Goal: Transaction & Acquisition: Subscribe to service/newsletter

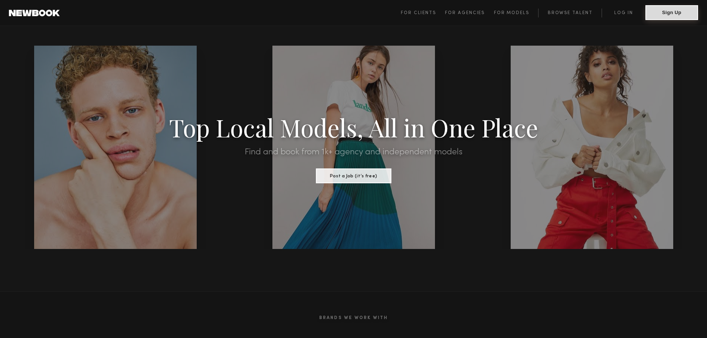
click at [683, 12] on button "Sign Up" at bounding box center [671, 12] width 53 height 15
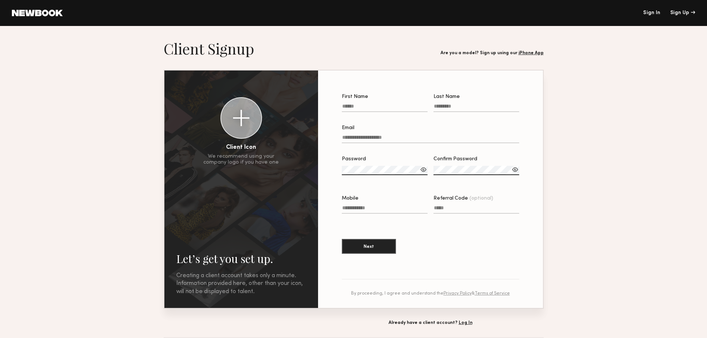
click at [346, 108] on input "First Name" at bounding box center [385, 108] width 86 height 9
click at [242, 115] on div at bounding box center [241, 118] width 16 height 16
click at [224, 102] on div "button" at bounding box center [226, 103] width 8 height 8
click at [246, 117] on div at bounding box center [241, 118] width 16 height 16
click at [223, 103] on div "button" at bounding box center [226, 103] width 8 height 8
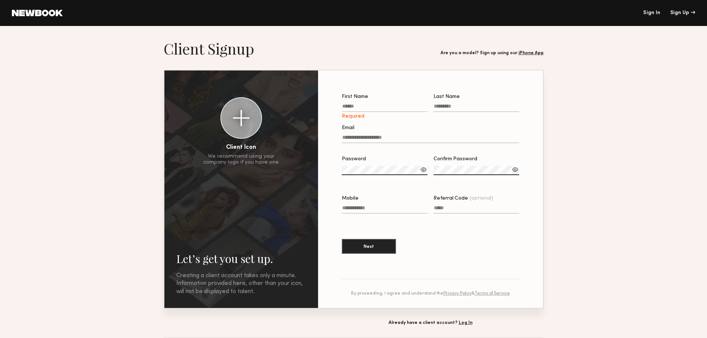
click at [239, 114] on div at bounding box center [241, 118] width 16 height 16
click at [358, 104] on input "First Name Required" at bounding box center [385, 108] width 86 height 9
type input "******"
type input "********"
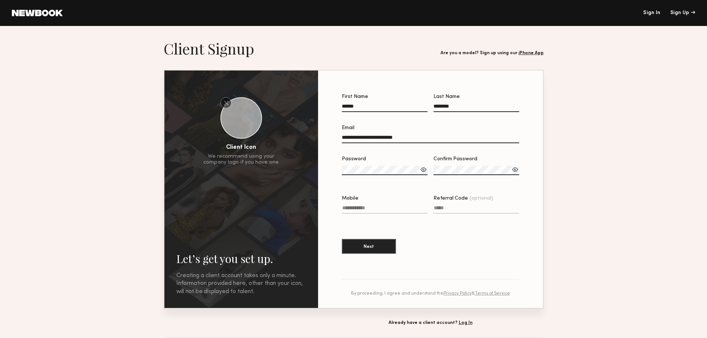
type input "**********"
click at [359, 167] on label "Password" at bounding box center [385, 170] width 86 height 26
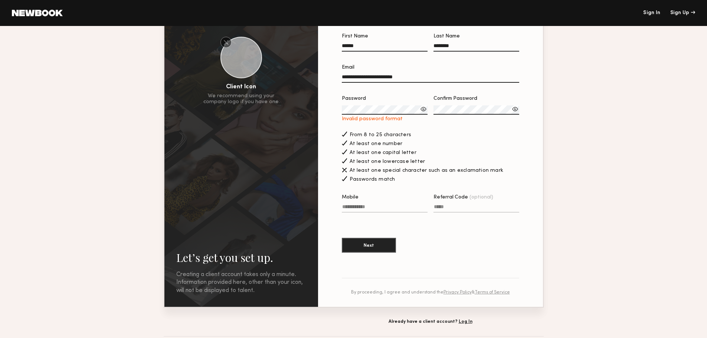
scroll to position [74, 0]
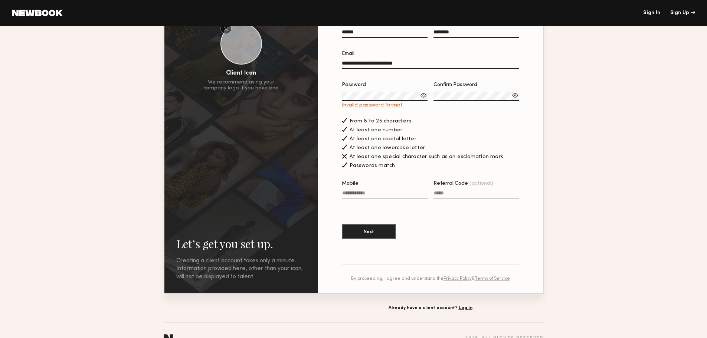
click at [375, 92] on label "Password Invalid password format" at bounding box center [385, 95] width 86 height 26
click at [401, 196] on input "Mobile" at bounding box center [385, 194] width 86 height 9
type input "**********"
click at [376, 235] on button "Next" at bounding box center [369, 231] width 54 height 15
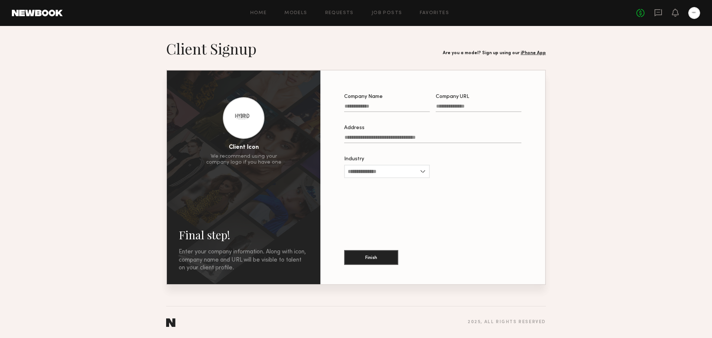
click at [371, 104] on input "Company Name" at bounding box center [387, 108] width 86 height 9
type input "**********"
click at [357, 139] on input "Address" at bounding box center [432, 139] width 177 height 9
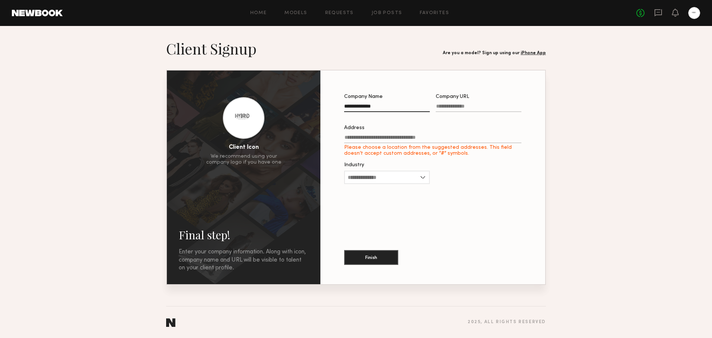
click at [381, 138] on input "Address Please choose a location from the suggested addresses. This field doesn…" at bounding box center [432, 139] width 177 height 9
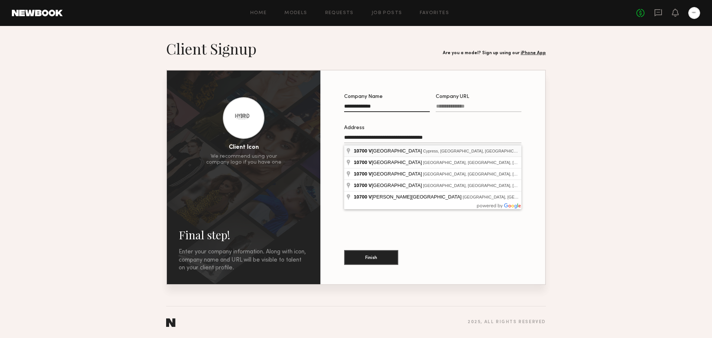
type input "**********"
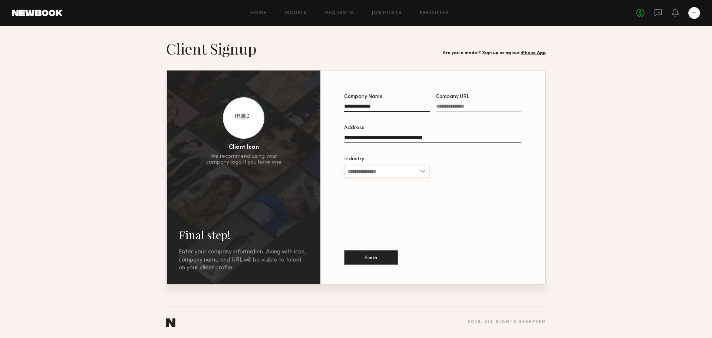
click at [382, 171] on input "Industry" at bounding box center [387, 171] width 86 height 13
click at [365, 197] on span "Apparel" at bounding box center [358, 195] width 20 height 5
type input "*******"
click at [367, 256] on button "Finish" at bounding box center [371, 257] width 54 height 15
click at [440, 106] on input "Company URL Required" at bounding box center [479, 108] width 86 height 9
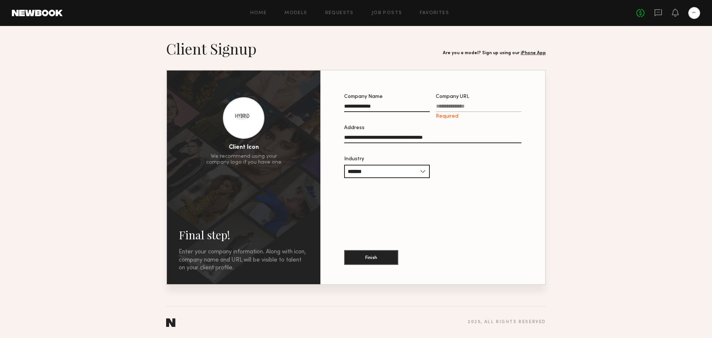
paste input "**********"
type input "**********"
click at [388, 255] on button "Finish" at bounding box center [371, 257] width 54 height 15
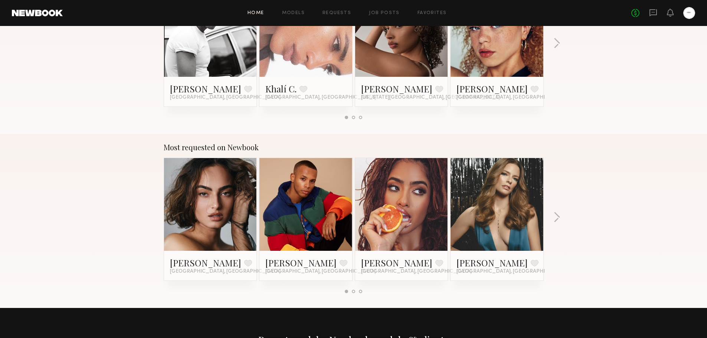
scroll to position [334, 0]
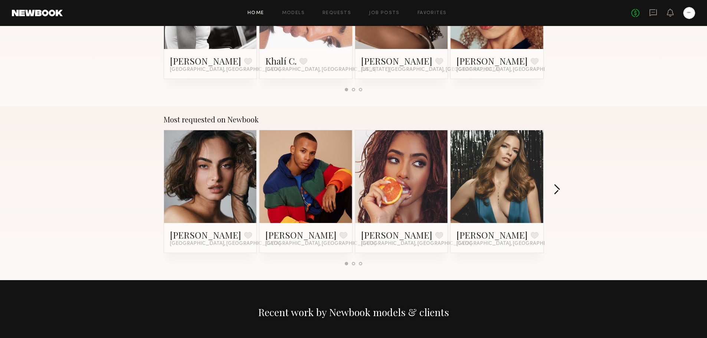
click at [555, 189] on button "button" at bounding box center [556, 190] width 7 height 12
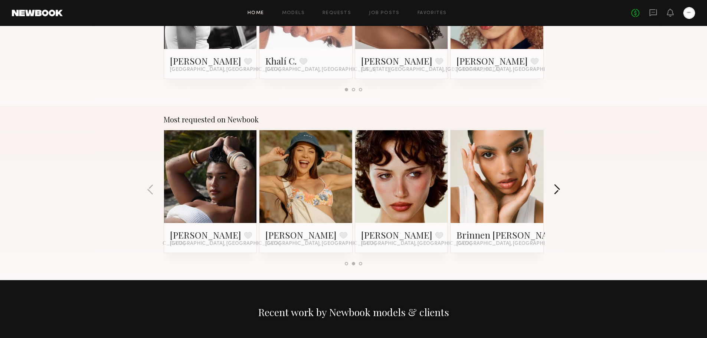
click at [555, 189] on button "button" at bounding box center [556, 190] width 7 height 12
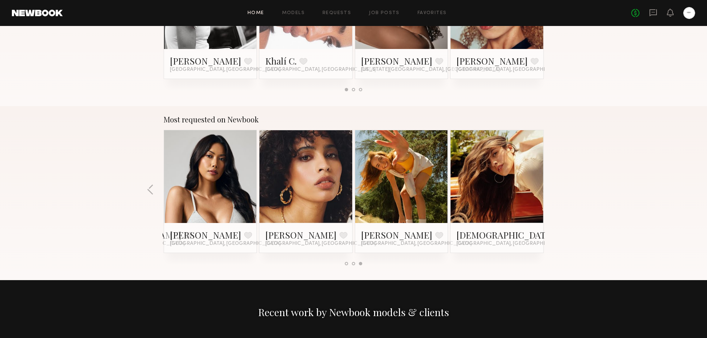
click at [555, 189] on div "Most requested on Newbook [PERSON_NAME] Favorite [GEOGRAPHIC_DATA], [GEOGRAPHIC…" at bounding box center [353, 193] width 707 height 174
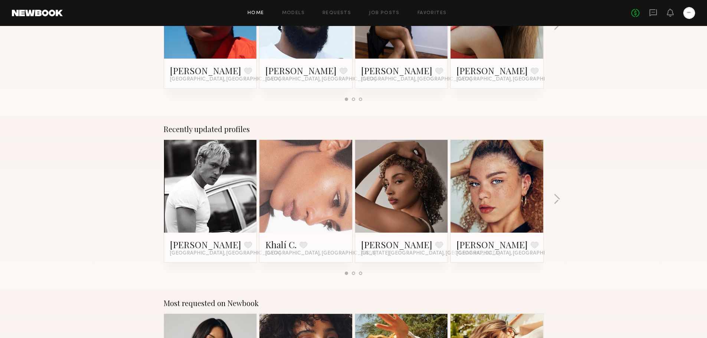
scroll to position [148, 0]
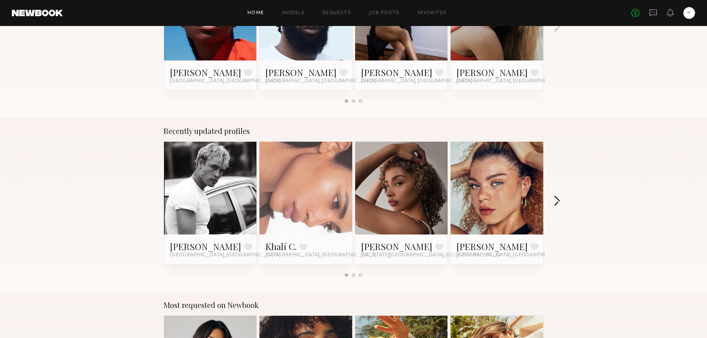
click at [557, 200] on button "button" at bounding box center [556, 202] width 7 height 12
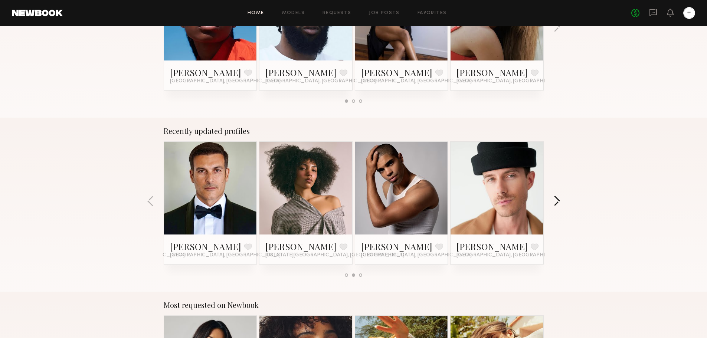
click at [557, 200] on button "button" at bounding box center [556, 202] width 7 height 12
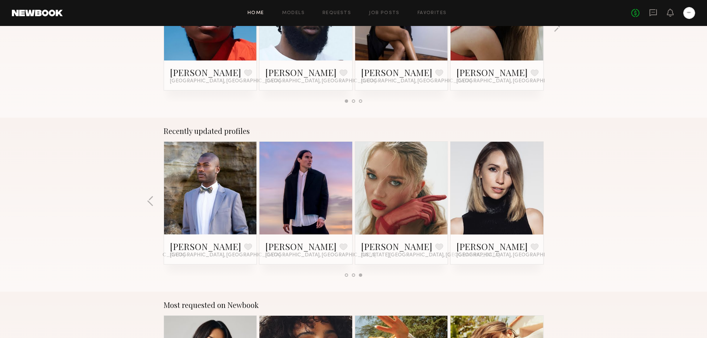
click at [557, 200] on div "Recently updated profiles [PERSON_NAME] Favorite [GEOGRAPHIC_DATA], [GEOGRAPHIC…" at bounding box center [353, 205] width 707 height 174
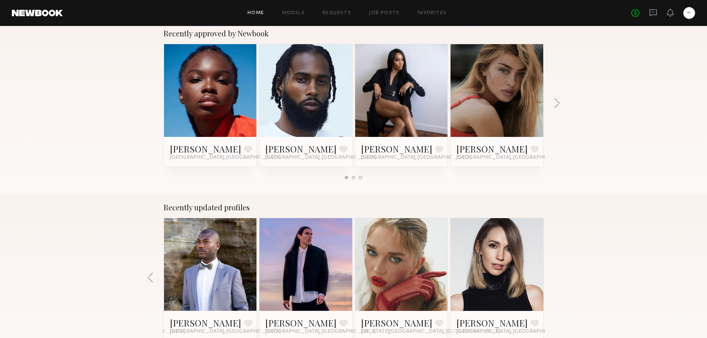
scroll to position [37, 0]
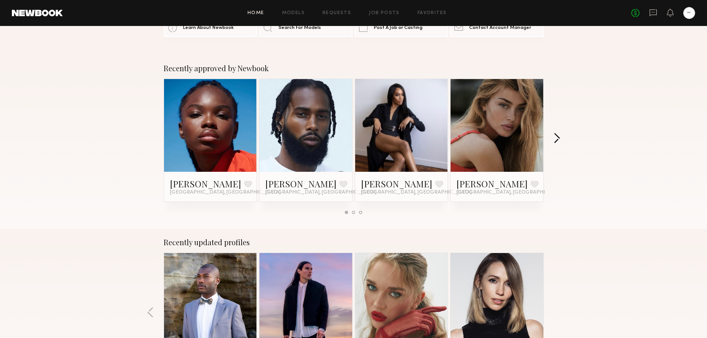
click at [560, 140] on button "button" at bounding box center [556, 139] width 7 height 12
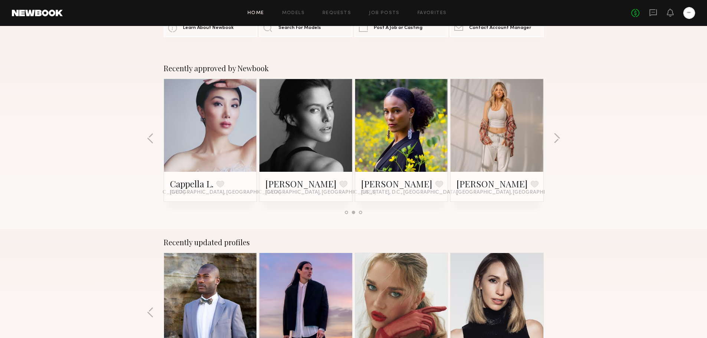
click at [495, 132] on link at bounding box center [496, 125] width 45 height 93
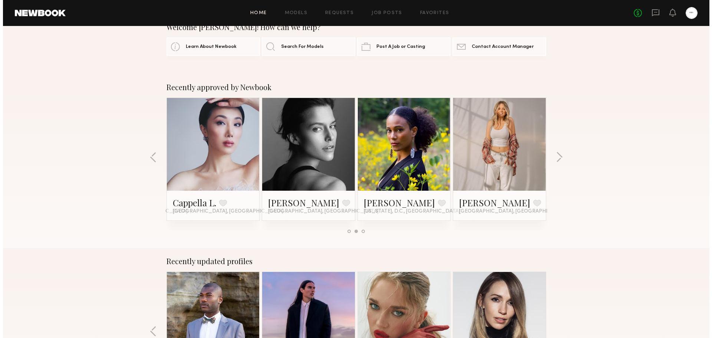
scroll to position [0, 0]
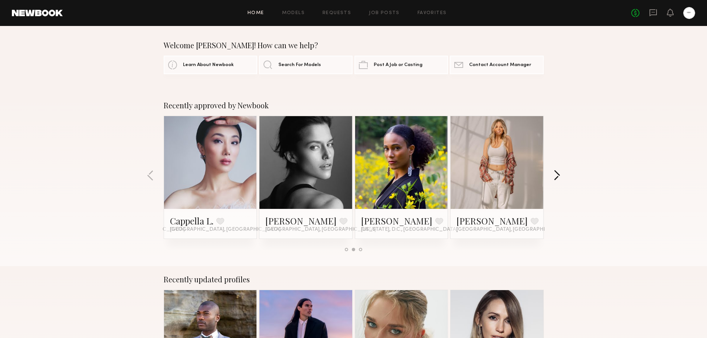
click at [554, 175] on button "button" at bounding box center [556, 176] width 7 height 12
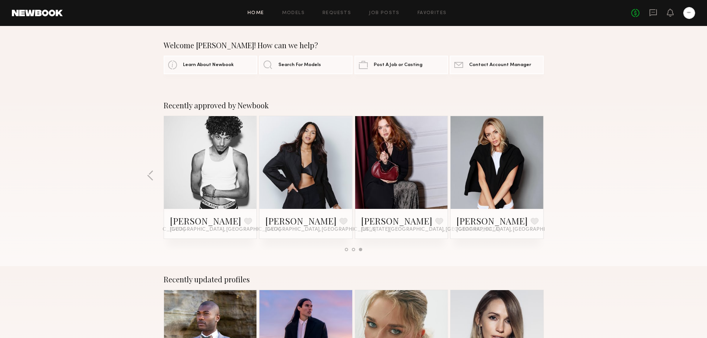
click at [554, 175] on div "Recently approved by Newbook [PERSON_NAME] Favorite [GEOGRAPHIC_DATA], [GEOGRAP…" at bounding box center [353, 179] width 707 height 174
click at [559, 173] on div "Recently approved by Newbook [PERSON_NAME] Favorite [GEOGRAPHIC_DATA], [GEOGRAP…" at bounding box center [353, 179] width 707 height 174
click at [271, 65] on link "Search For Models" at bounding box center [305, 64] width 93 height 19
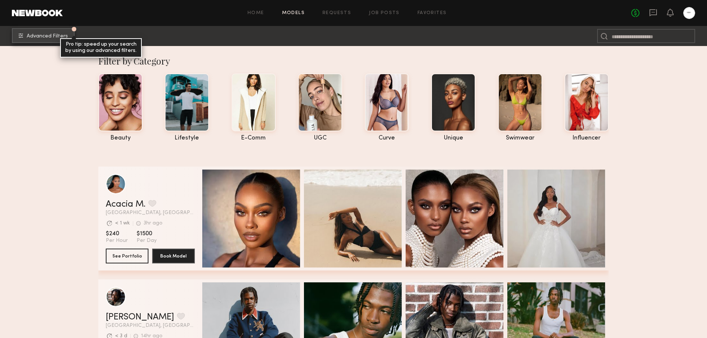
click at [40, 36] on span "Advanced Filters" at bounding box center [47, 36] width 41 height 5
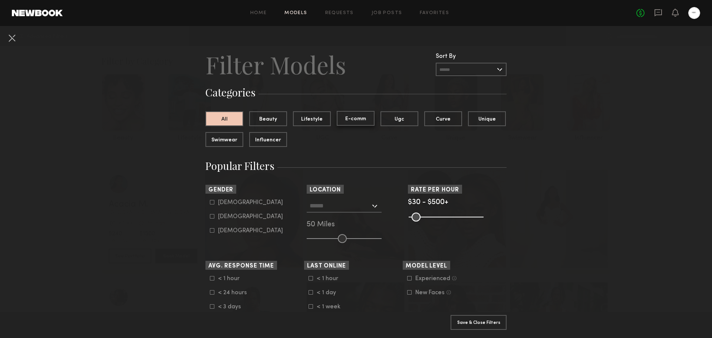
click at [355, 120] on button "E-comm" at bounding box center [356, 118] width 38 height 15
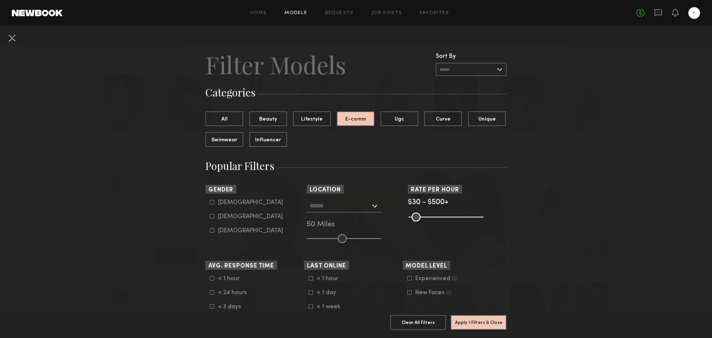
click at [210, 217] on icon at bounding box center [212, 216] width 4 height 4
type input "**"
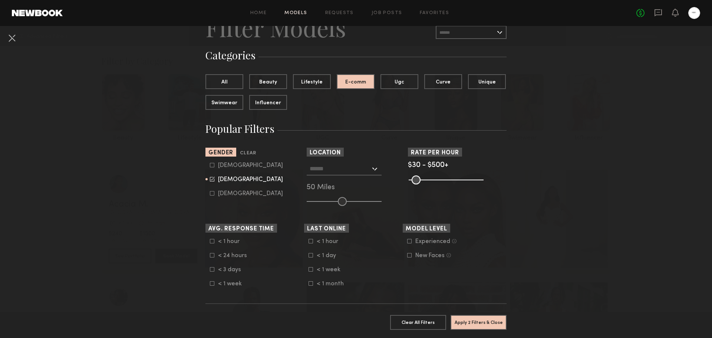
scroll to position [74, 0]
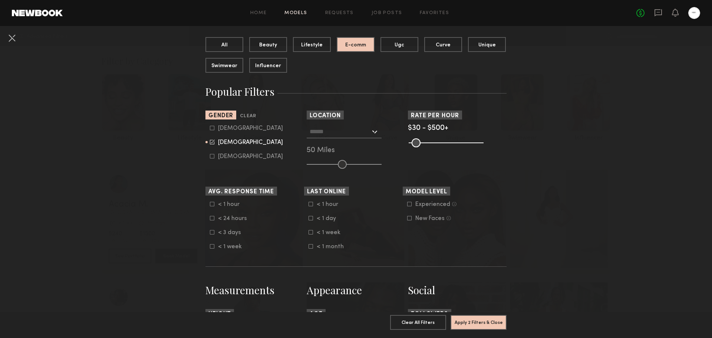
click at [411, 142] on input "range" at bounding box center [446, 142] width 75 height 9
click at [475, 142] on input "range" at bounding box center [446, 142] width 75 height 9
click at [437, 129] on span "$30 - $500+" at bounding box center [428, 128] width 40 height 7
click at [413, 128] on span "$30 - $500+" at bounding box center [428, 128] width 40 height 7
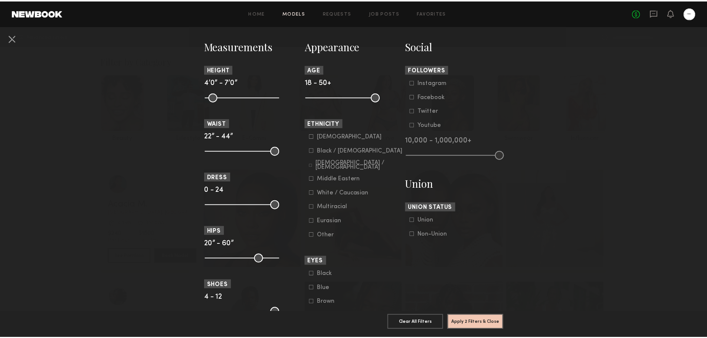
scroll to position [408, 0]
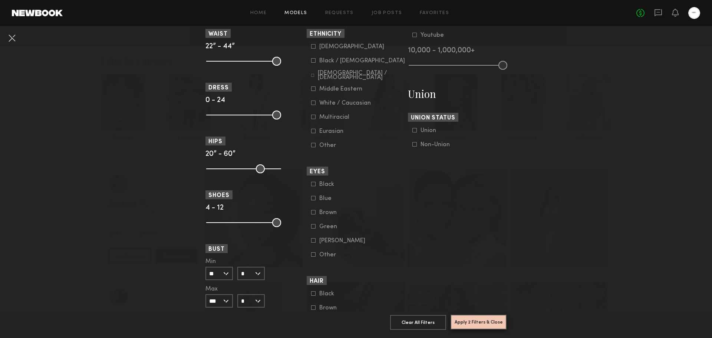
click at [492, 317] on button "Apply 2 Filters & Close" at bounding box center [479, 322] width 56 height 15
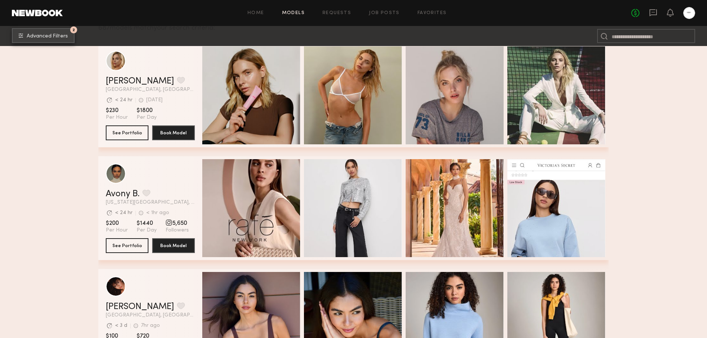
scroll to position [223, 0]
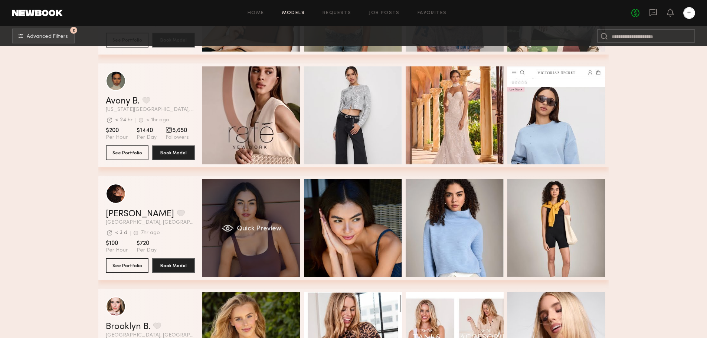
click at [257, 254] on div "Quick Preview" at bounding box center [251, 228] width 98 height 98
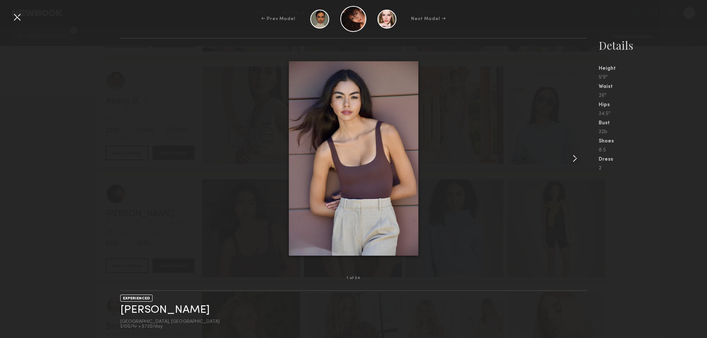
click at [574, 157] on common-icon at bounding box center [575, 158] width 12 height 12
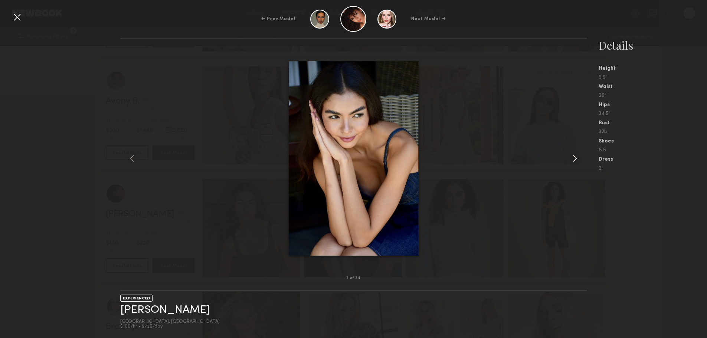
click at [574, 157] on common-icon at bounding box center [575, 158] width 12 height 12
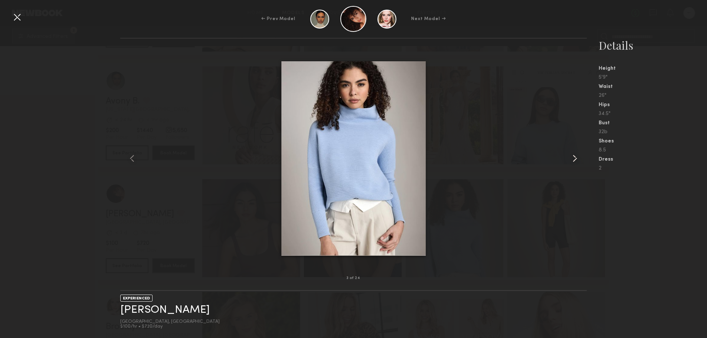
click at [574, 157] on common-icon at bounding box center [575, 158] width 12 height 12
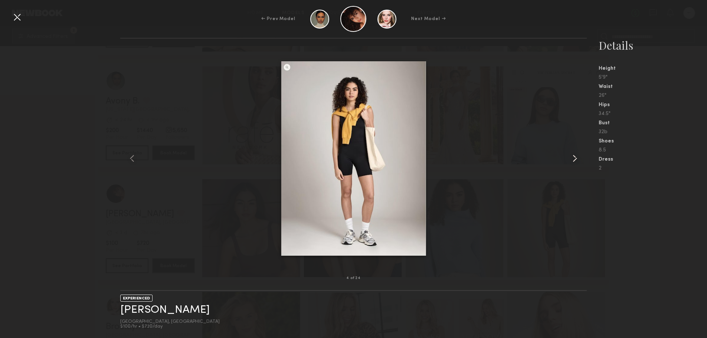
click at [574, 157] on common-icon at bounding box center [575, 158] width 12 height 12
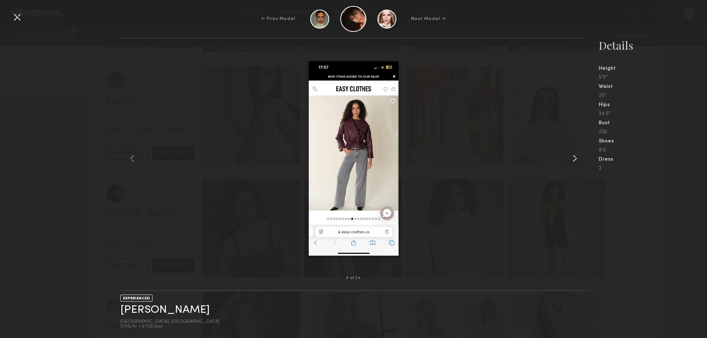
click at [574, 157] on common-icon at bounding box center [575, 158] width 12 height 12
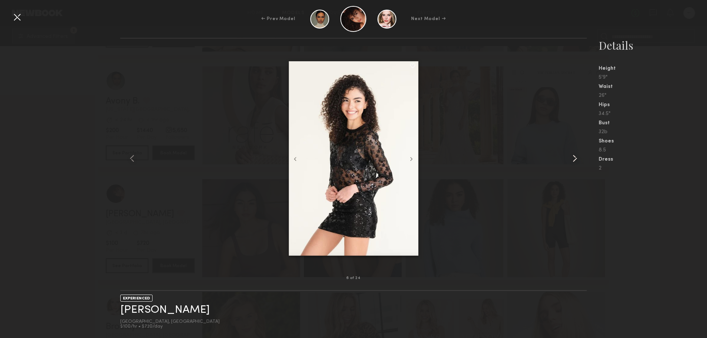
click at [574, 157] on common-icon at bounding box center [575, 158] width 12 height 12
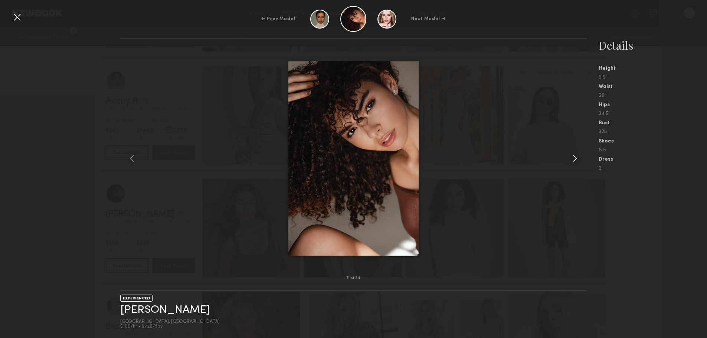
click at [574, 157] on common-icon at bounding box center [575, 158] width 12 height 12
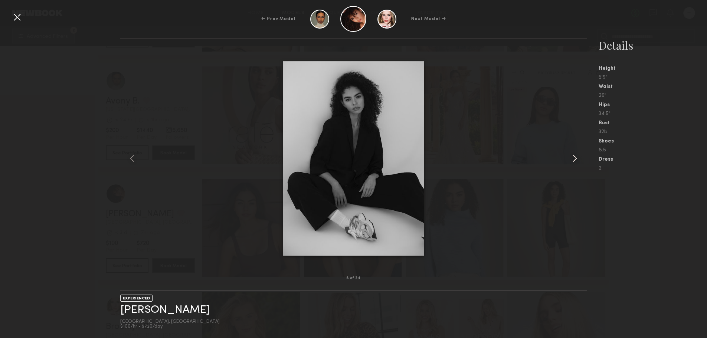
click at [574, 157] on common-icon at bounding box center [575, 158] width 12 height 12
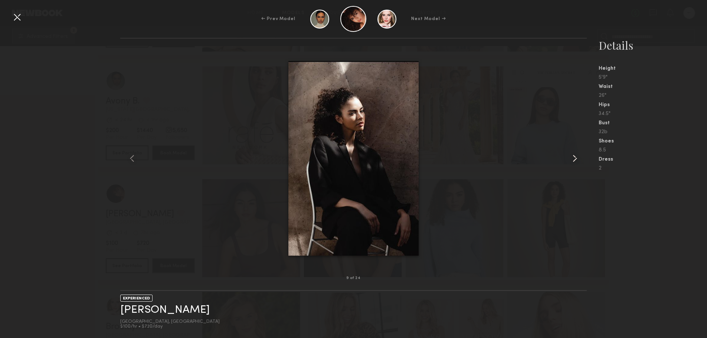
click at [574, 157] on common-icon at bounding box center [575, 158] width 12 height 12
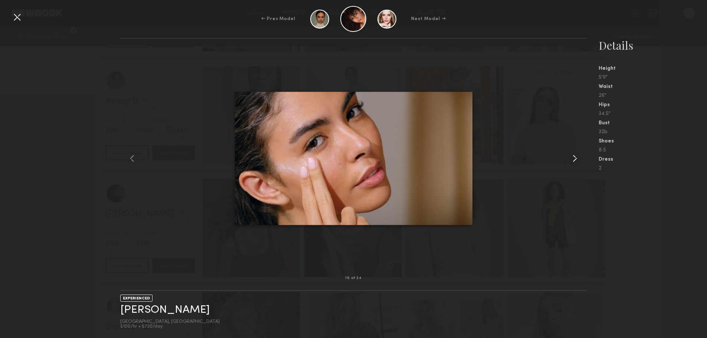
click at [574, 157] on common-icon at bounding box center [575, 158] width 12 height 12
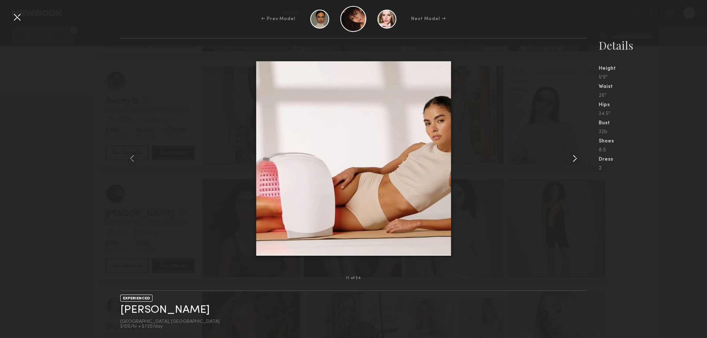
click at [574, 157] on common-icon at bounding box center [575, 158] width 12 height 12
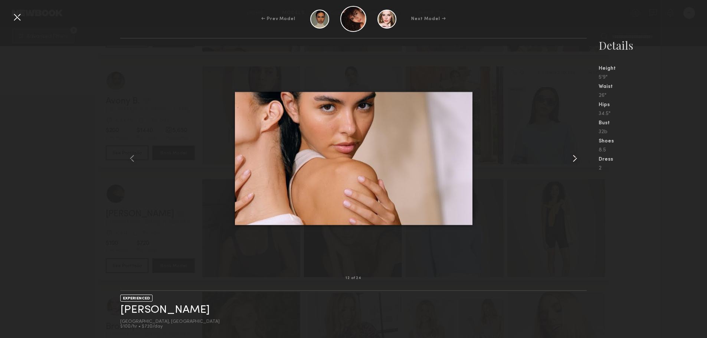
click at [574, 157] on common-icon at bounding box center [575, 158] width 12 height 12
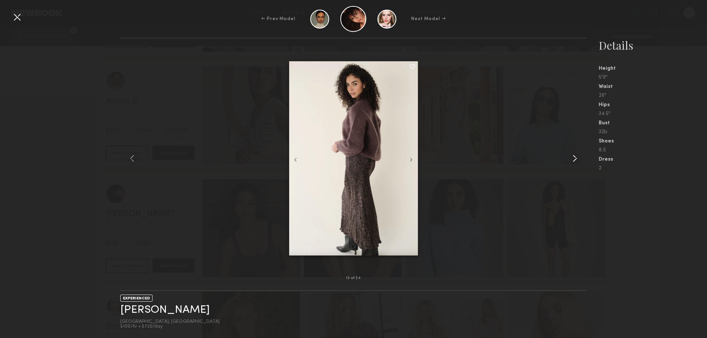
click at [574, 157] on common-icon at bounding box center [575, 158] width 12 height 12
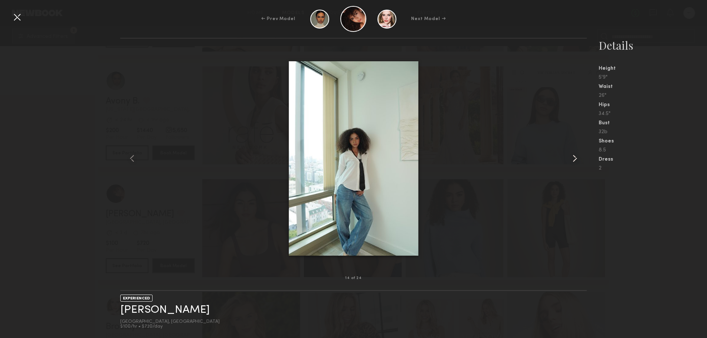
click at [574, 157] on common-icon at bounding box center [575, 158] width 12 height 12
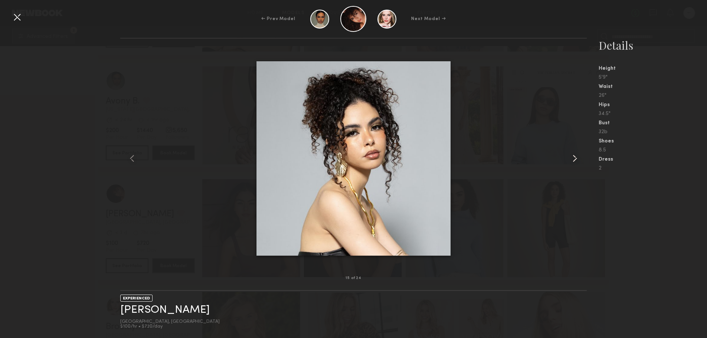
click at [574, 157] on common-icon at bounding box center [575, 158] width 12 height 12
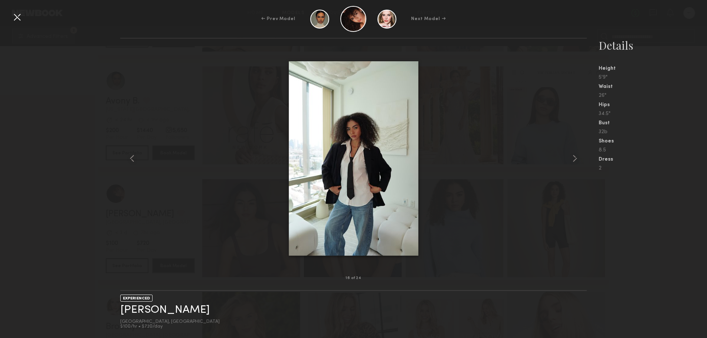
click at [19, 15] on div at bounding box center [17, 17] width 12 height 12
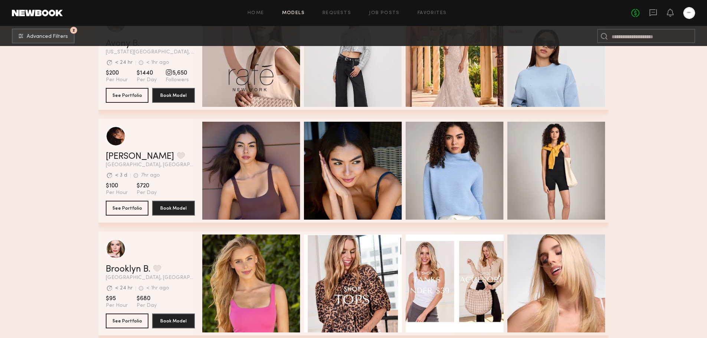
scroll to position [371, 0]
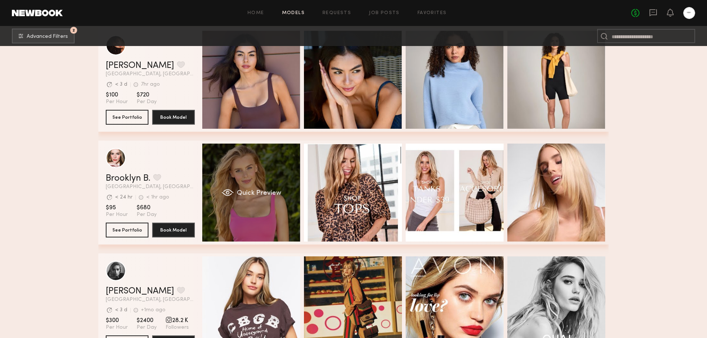
click at [245, 197] on span "Quick Preview" at bounding box center [259, 193] width 45 height 7
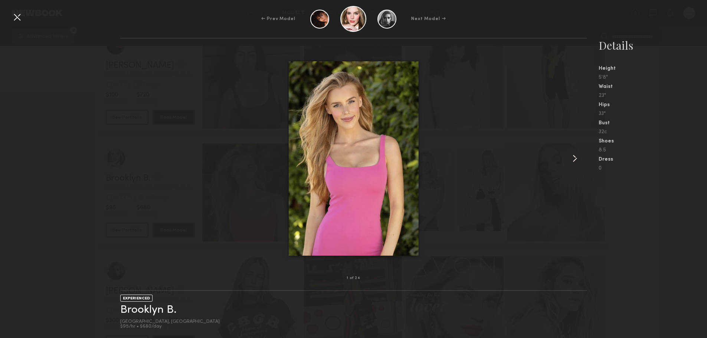
click at [575, 157] on common-icon at bounding box center [575, 158] width 12 height 12
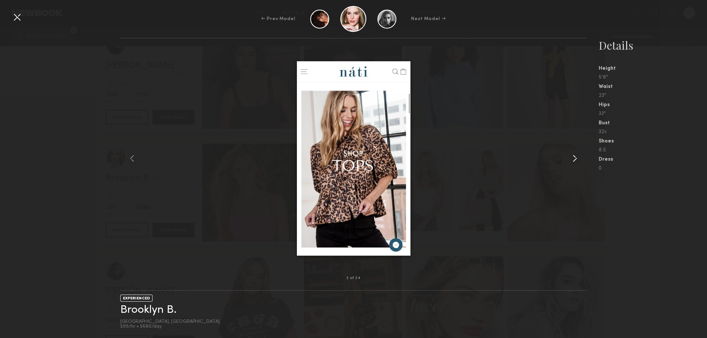
click at [575, 157] on common-icon at bounding box center [575, 158] width 12 height 12
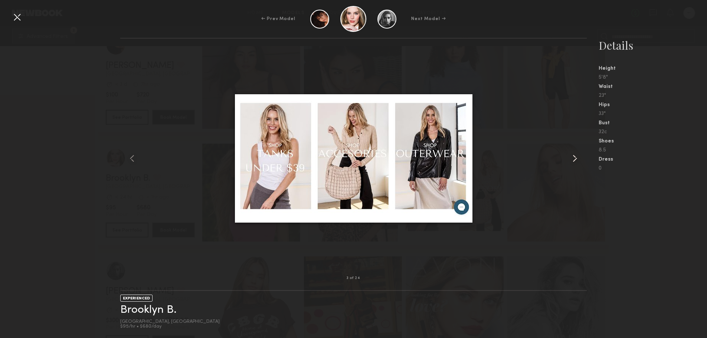
click at [575, 157] on common-icon at bounding box center [575, 158] width 12 height 12
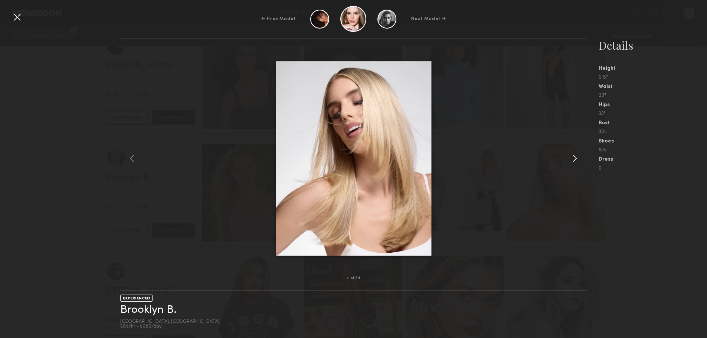
click at [575, 157] on common-icon at bounding box center [575, 158] width 12 height 12
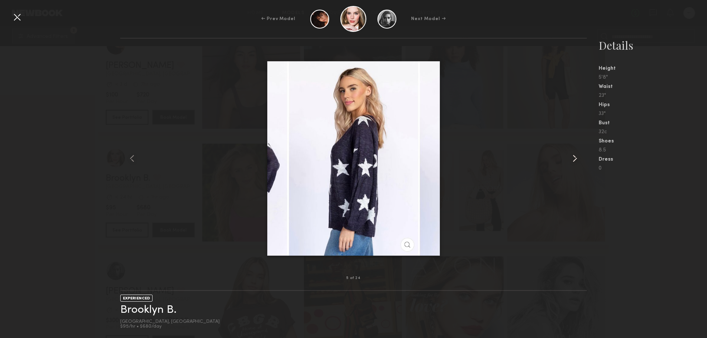
click at [575, 157] on common-icon at bounding box center [575, 158] width 12 height 12
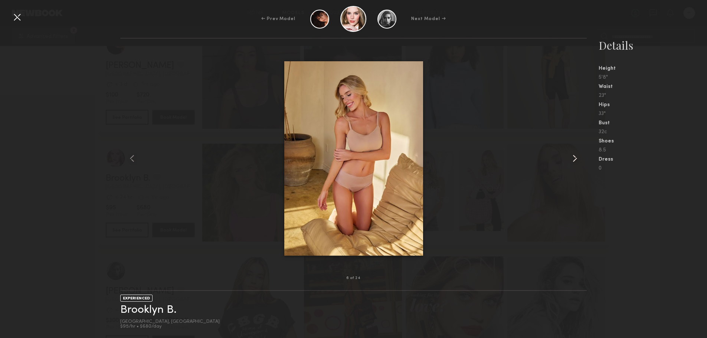
click at [575, 157] on common-icon at bounding box center [575, 158] width 12 height 12
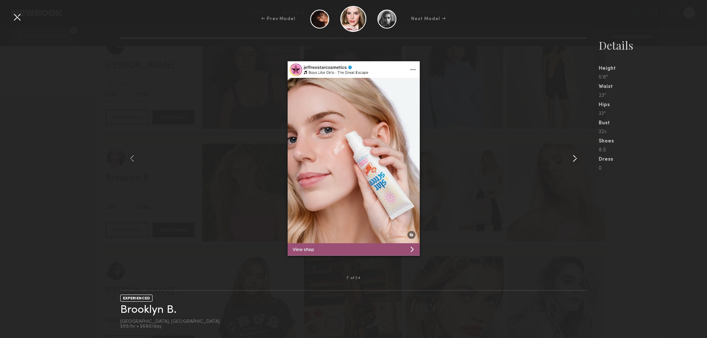
click at [575, 157] on common-icon at bounding box center [575, 158] width 12 height 12
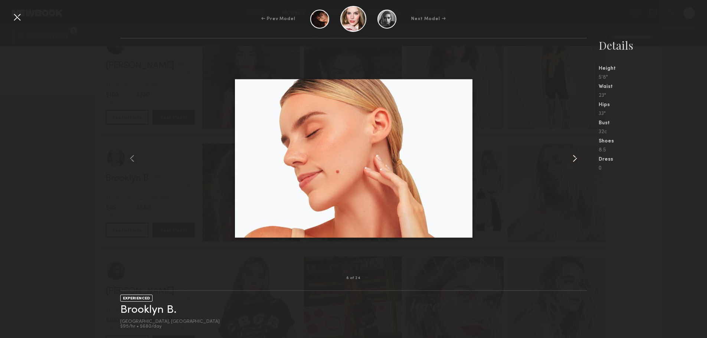
click at [575, 157] on common-icon at bounding box center [575, 158] width 12 height 12
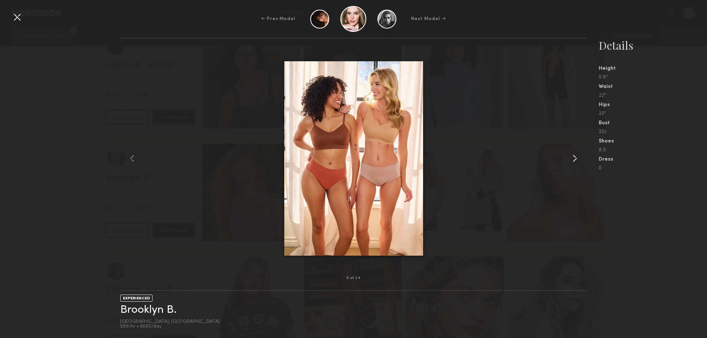
click at [575, 157] on common-icon at bounding box center [575, 158] width 12 height 12
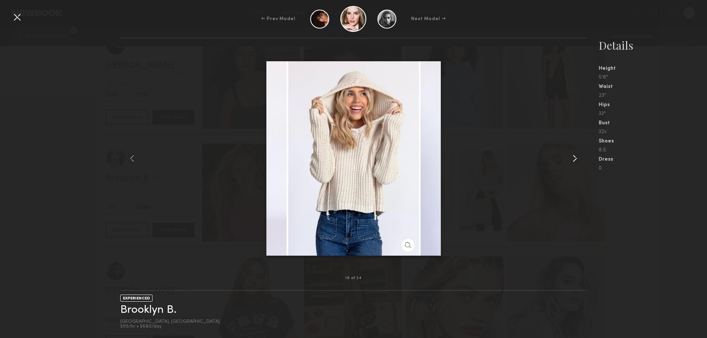
click at [575, 157] on common-icon at bounding box center [575, 158] width 12 height 12
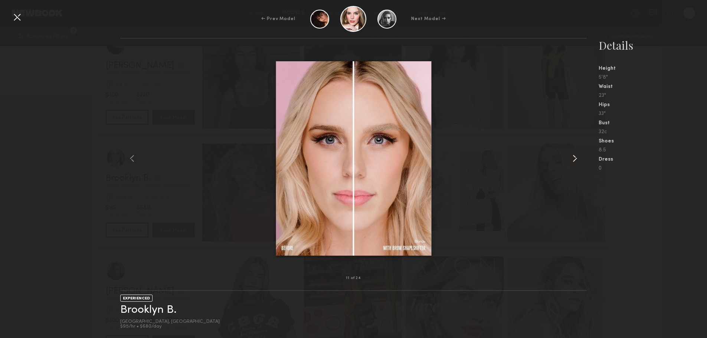
click at [575, 157] on common-icon at bounding box center [575, 158] width 12 height 12
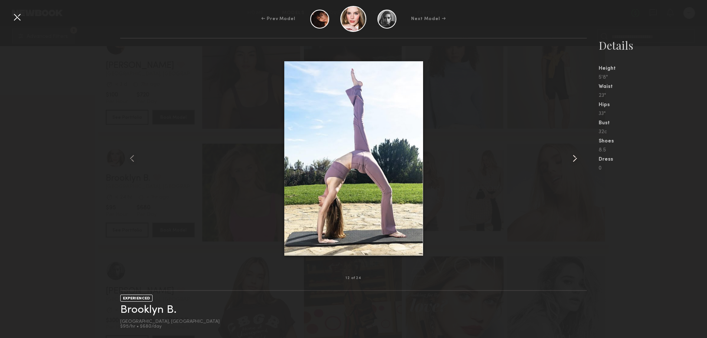
click at [575, 157] on common-icon at bounding box center [575, 158] width 12 height 12
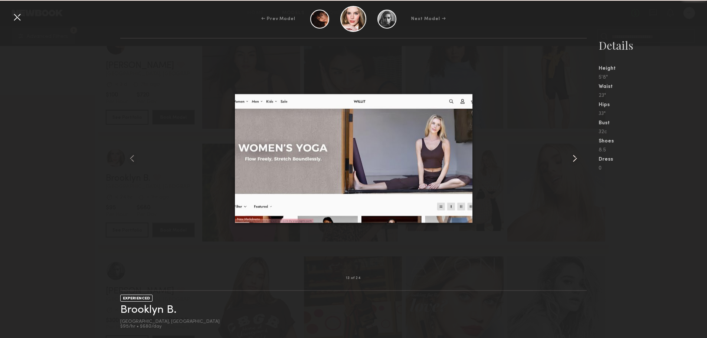
click at [575, 157] on common-icon at bounding box center [575, 158] width 12 height 12
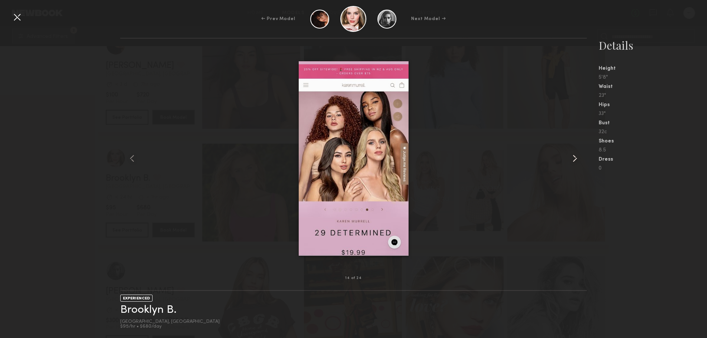
click at [575, 157] on common-icon at bounding box center [575, 158] width 12 height 12
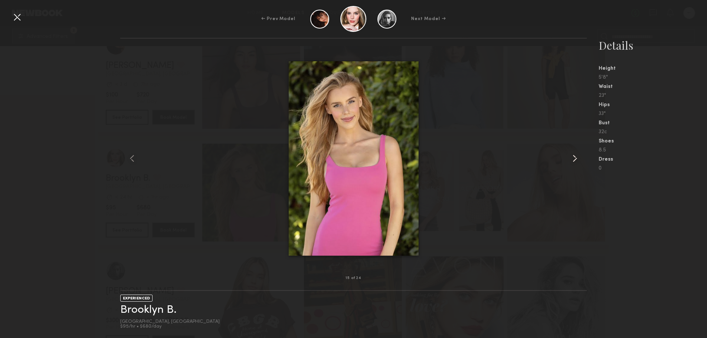
click at [575, 157] on common-icon at bounding box center [575, 158] width 12 height 12
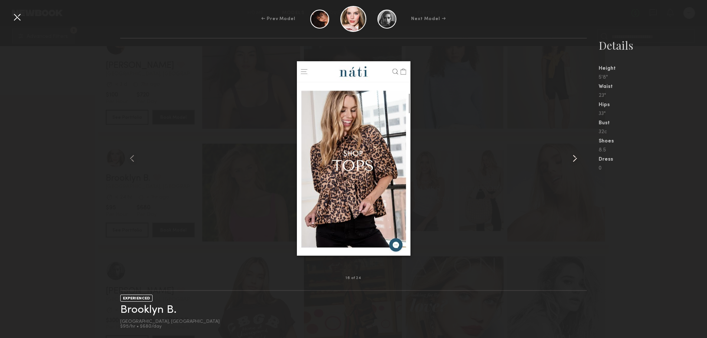
click at [575, 157] on common-icon at bounding box center [575, 158] width 12 height 12
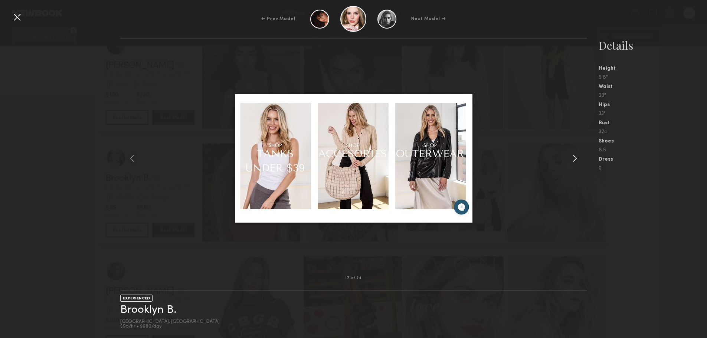
click at [575, 157] on common-icon at bounding box center [575, 158] width 12 height 12
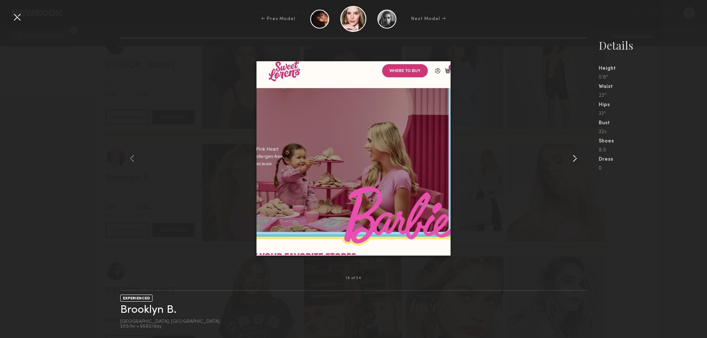
click at [575, 157] on common-icon at bounding box center [575, 158] width 12 height 12
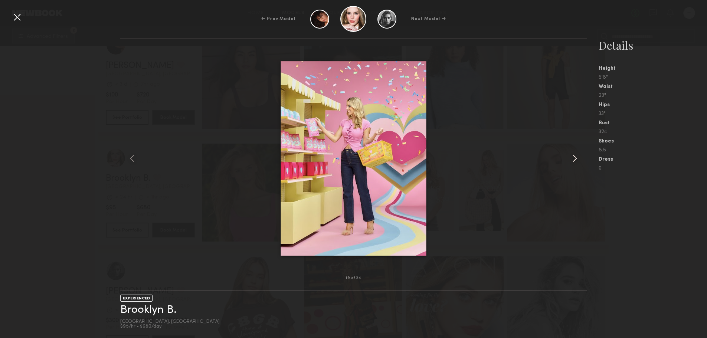
click at [575, 157] on common-icon at bounding box center [575, 158] width 12 height 12
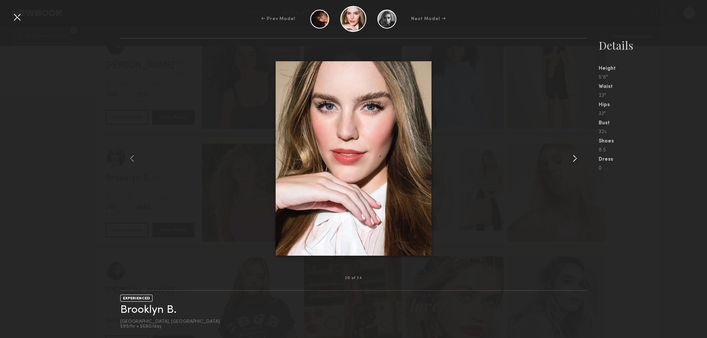
click at [575, 157] on common-icon at bounding box center [575, 158] width 12 height 12
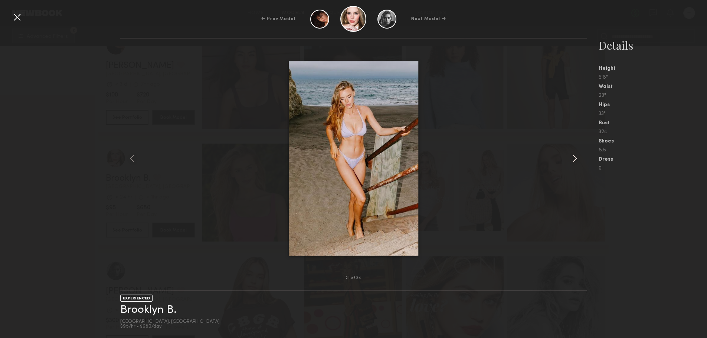
click at [575, 157] on common-icon at bounding box center [575, 158] width 12 height 12
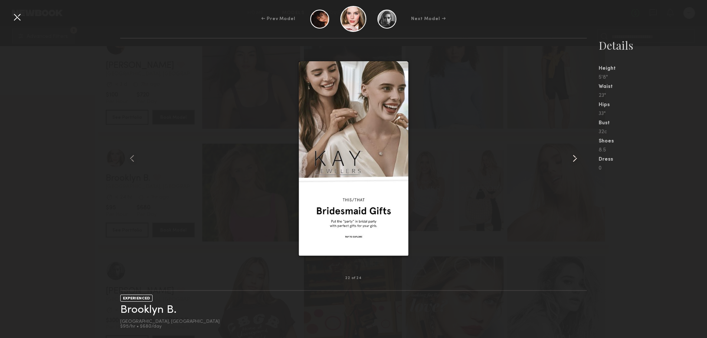
click at [575, 157] on common-icon at bounding box center [575, 158] width 12 height 12
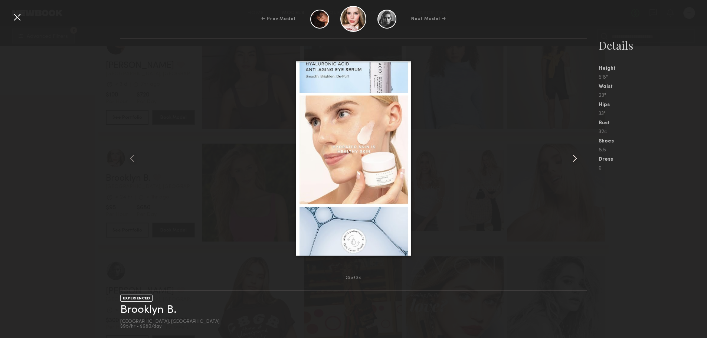
click at [575, 157] on common-icon at bounding box center [575, 158] width 12 height 12
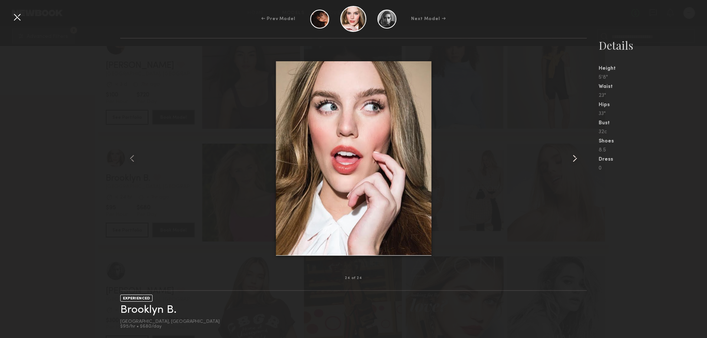
click at [575, 157] on common-icon at bounding box center [575, 158] width 12 height 12
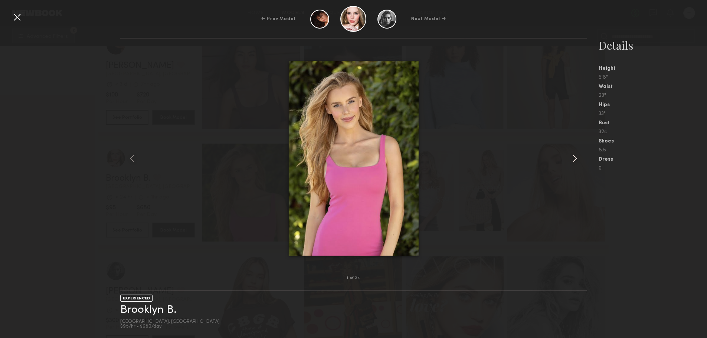
click at [575, 157] on common-icon at bounding box center [575, 158] width 12 height 12
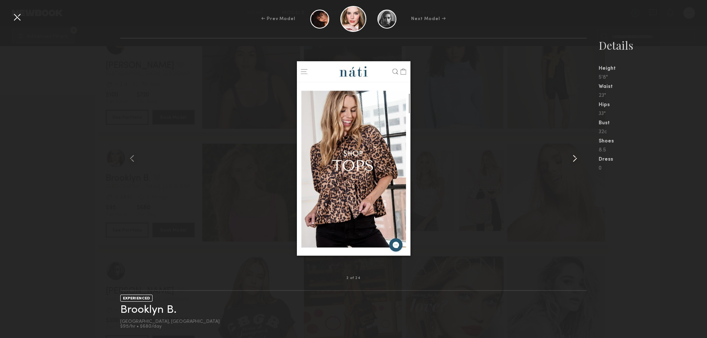
click at [575, 157] on common-icon at bounding box center [575, 158] width 12 height 12
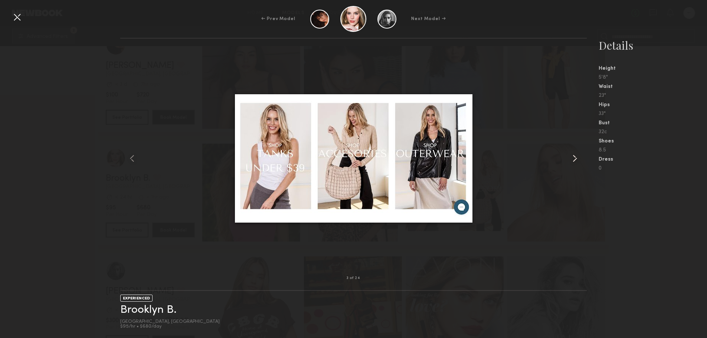
click at [575, 157] on common-icon at bounding box center [575, 158] width 12 height 12
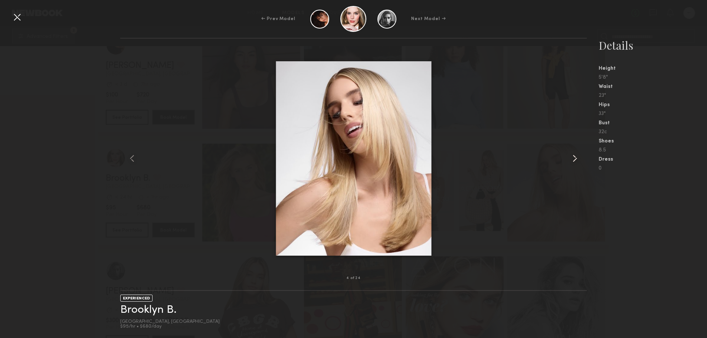
click at [575, 157] on common-icon at bounding box center [575, 158] width 12 height 12
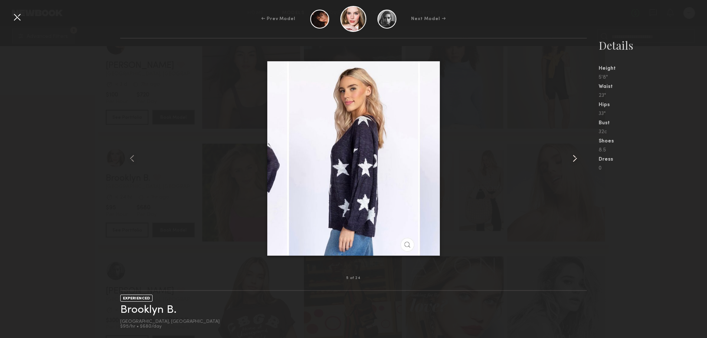
click at [575, 157] on common-icon at bounding box center [575, 158] width 12 height 12
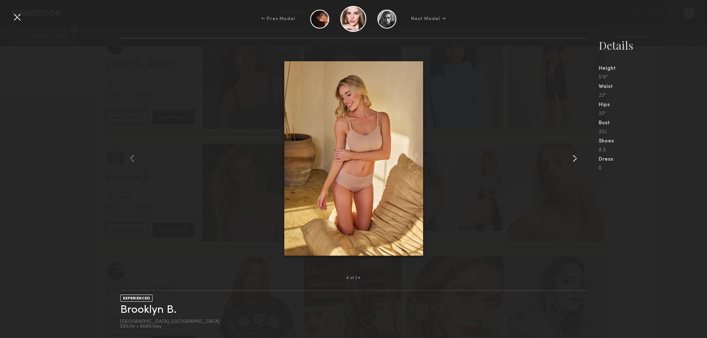
click at [575, 157] on common-icon at bounding box center [575, 158] width 12 height 12
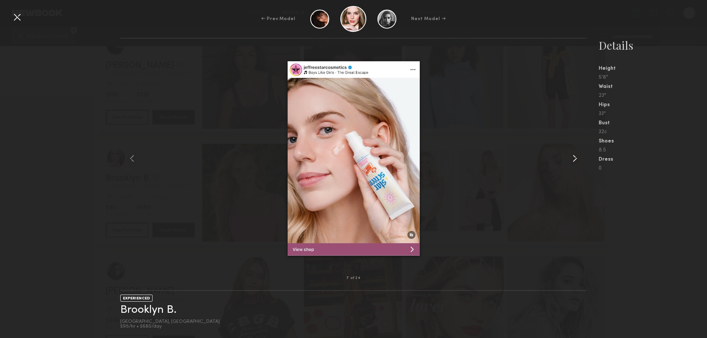
click at [575, 157] on common-icon at bounding box center [575, 158] width 12 height 12
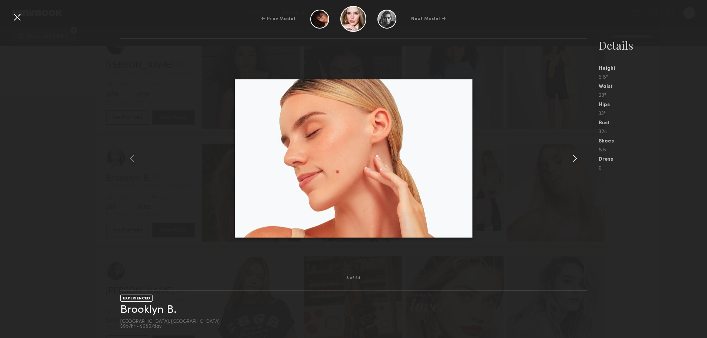
click at [575, 157] on common-icon at bounding box center [575, 158] width 12 height 12
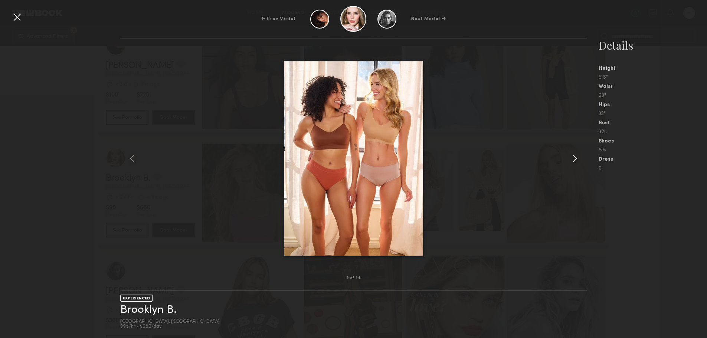
click at [575, 157] on common-icon at bounding box center [575, 158] width 12 height 12
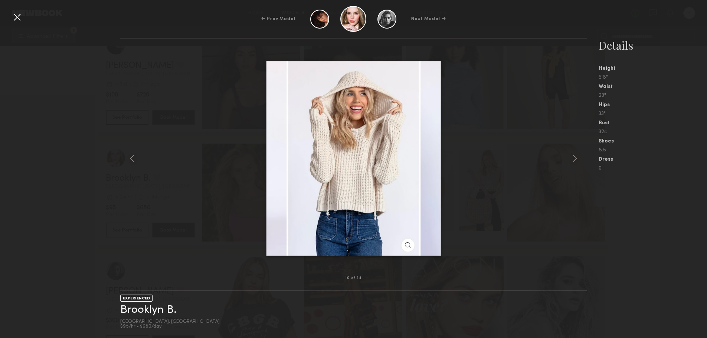
click at [20, 16] on div at bounding box center [17, 17] width 12 height 12
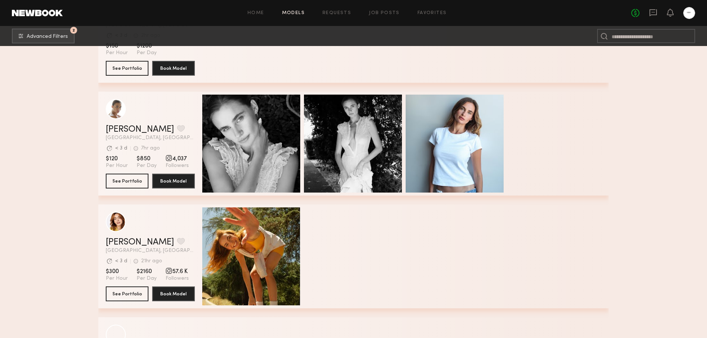
scroll to position [2003, 0]
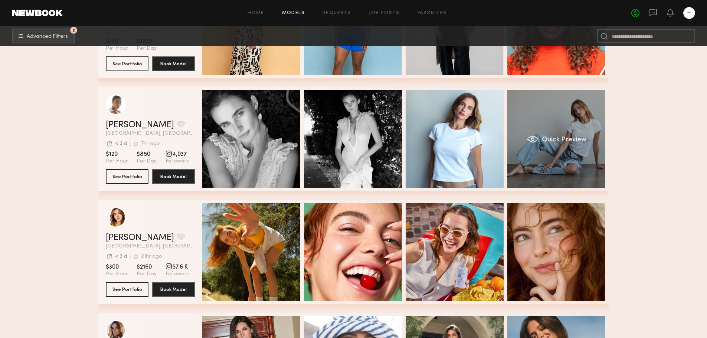
click at [569, 143] on span "Quick Preview" at bounding box center [564, 140] width 45 height 7
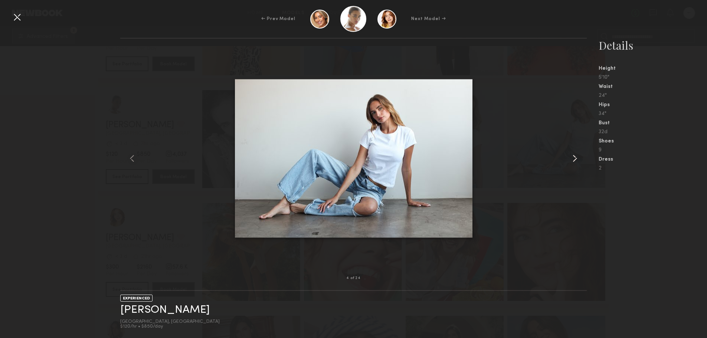
click at [577, 160] on common-icon at bounding box center [575, 158] width 12 height 12
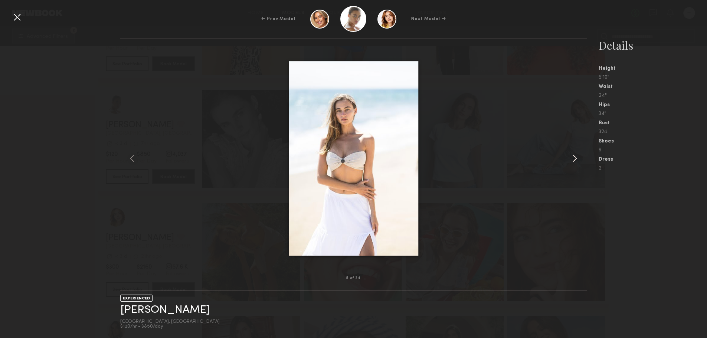
click at [577, 160] on common-icon at bounding box center [575, 158] width 12 height 12
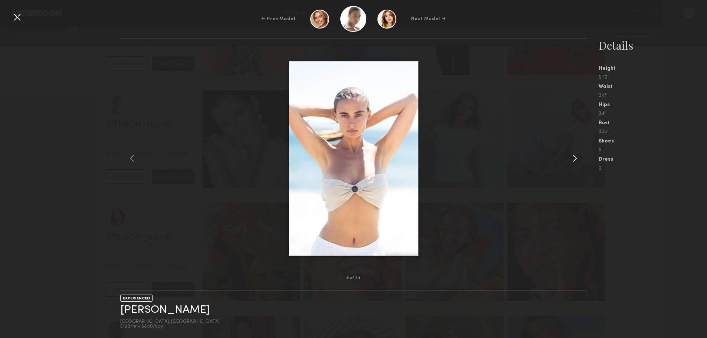
click at [577, 160] on common-icon at bounding box center [575, 158] width 12 height 12
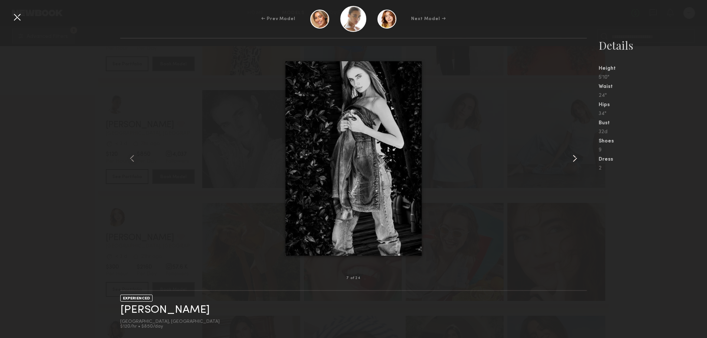
click at [577, 160] on common-icon at bounding box center [575, 158] width 12 height 12
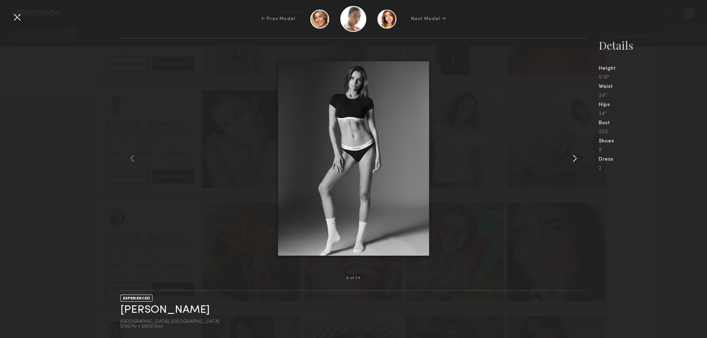
click at [577, 160] on common-icon at bounding box center [575, 158] width 12 height 12
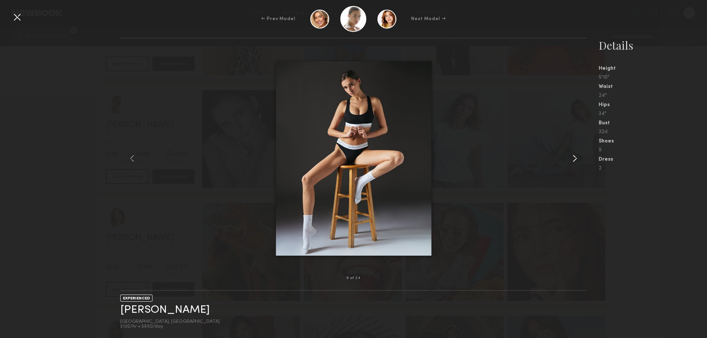
click at [577, 160] on common-icon at bounding box center [575, 158] width 12 height 12
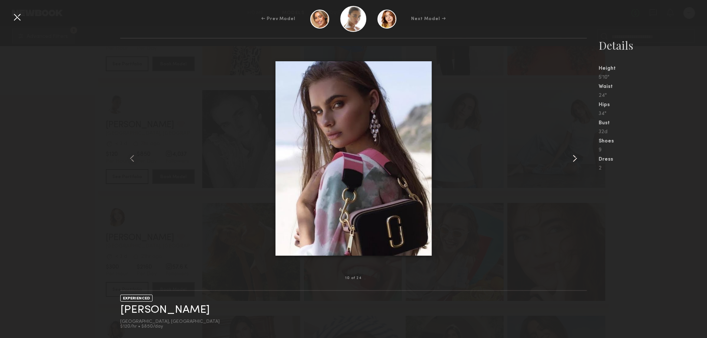
click at [577, 160] on common-icon at bounding box center [575, 158] width 12 height 12
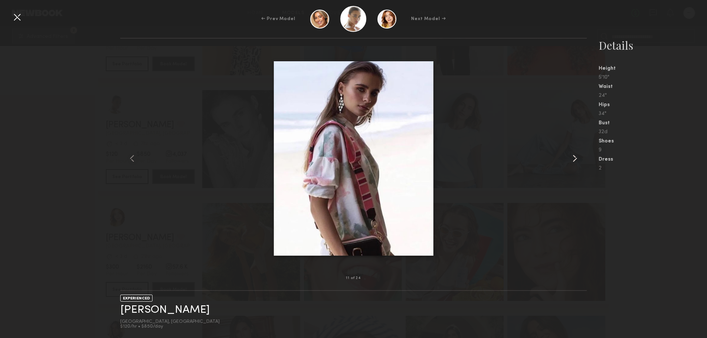
click at [577, 160] on common-icon at bounding box center [575, 158] width 12 height 12
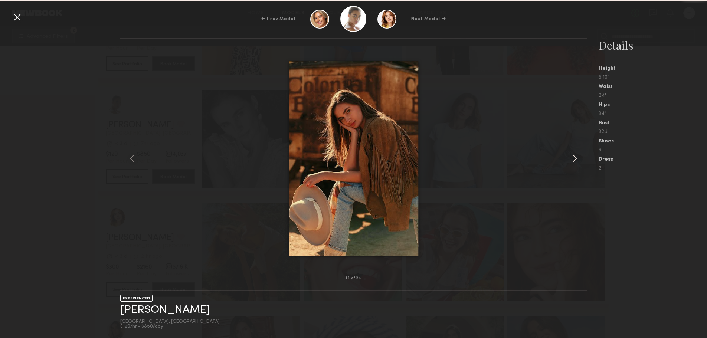
click at [577, 160] on common-icon at bounding box center [575, 158] width 12 height 12
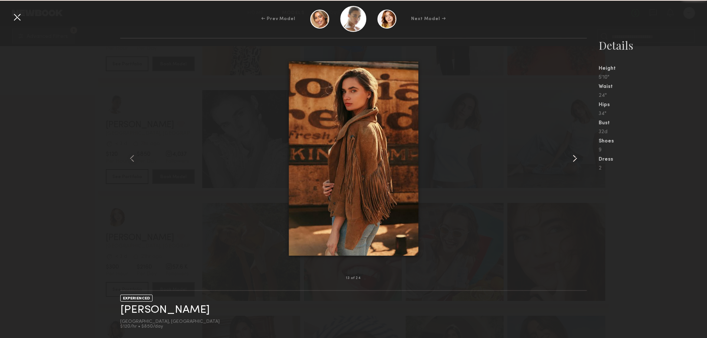
click at [577, 160] on common-icon at bounding box center [575, 158] width 12 height 12
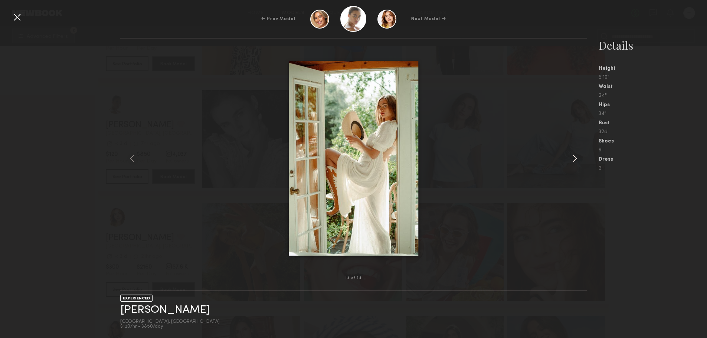
click at [577, 160] on common-icon at bounding box center [575, 158] width 12 height 12
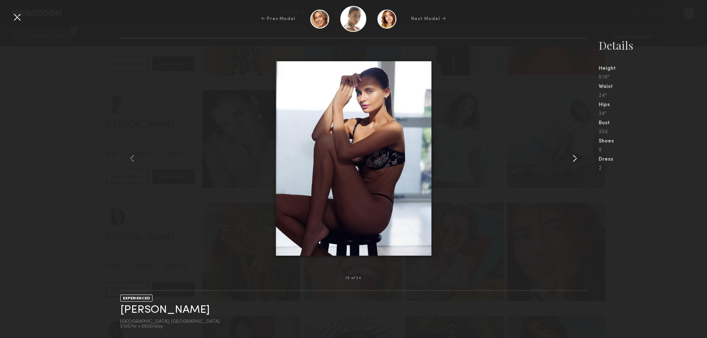
click at [577, 160] on common-icon at bounding box center [575, 158] width 12 height 12
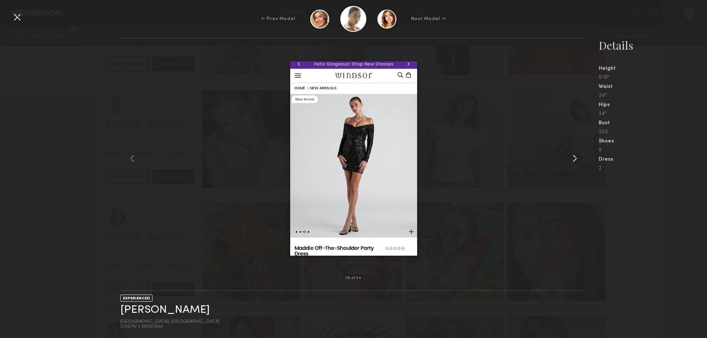
click at [577, 160] on common-icon at bounding box center [575, 158] width 12 height 12
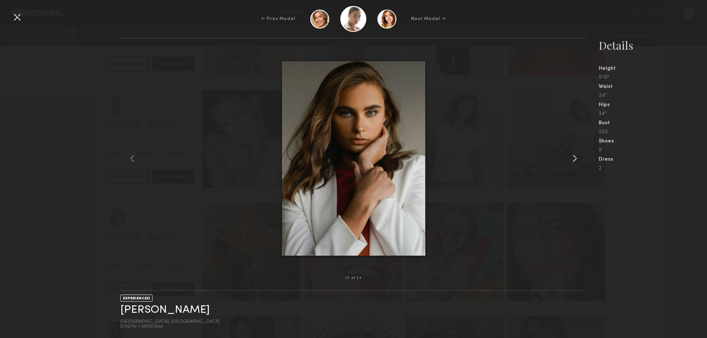
click at [577, 160] on common-icon at bounding box center [575, 158] width 12 height 12
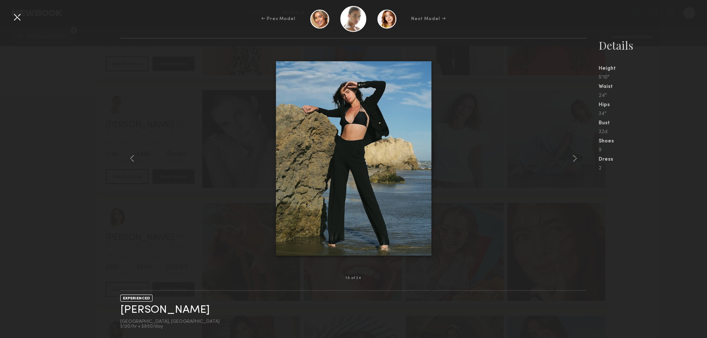
click at [16, 18] on div at bounding box center [17, 17] width 12 height 12
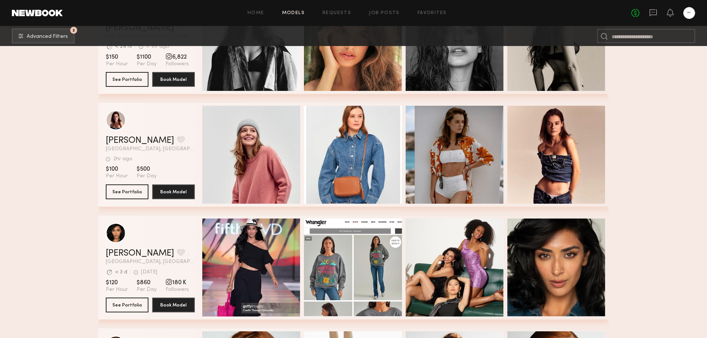
scroll to position [3116, 0]
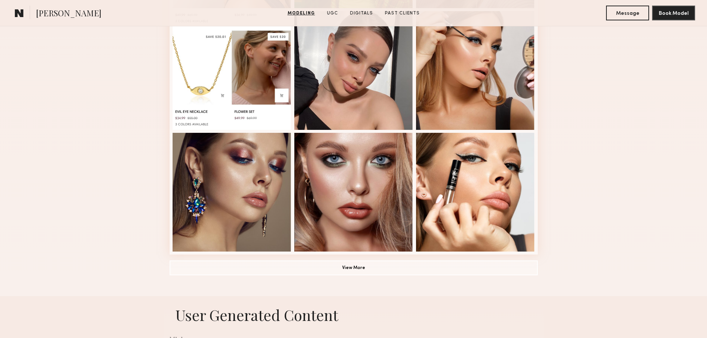
scroll to position [482, 0]
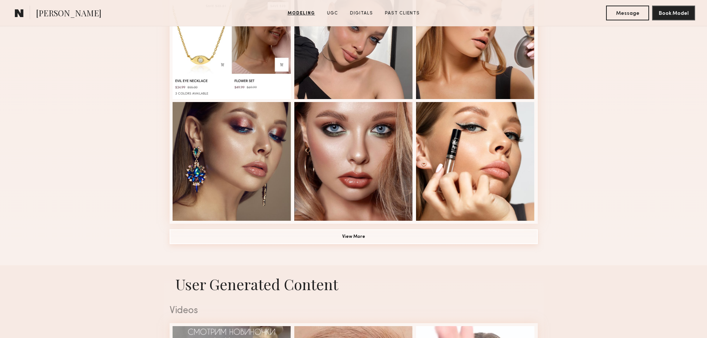
click at [354, 240] on button "View More" at bounding box center [354, 236] width 368 height 15
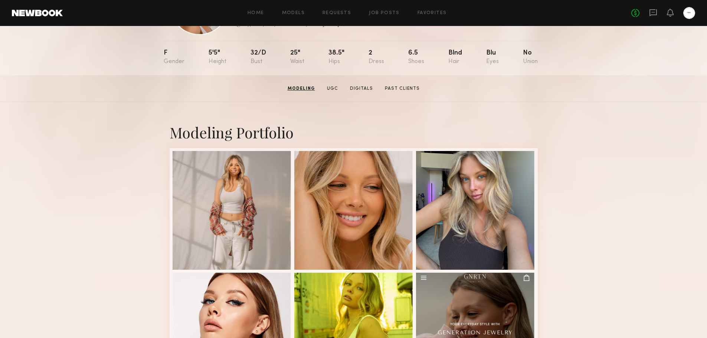
scroll to position [0, 0]
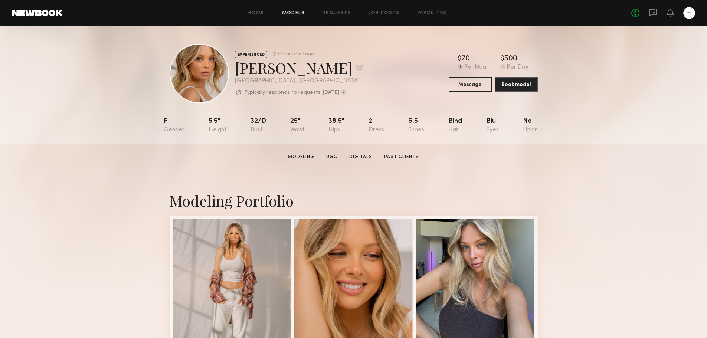
click at [293, 13] on link "Models" at bounding box center [293, 13] width 23 height 5
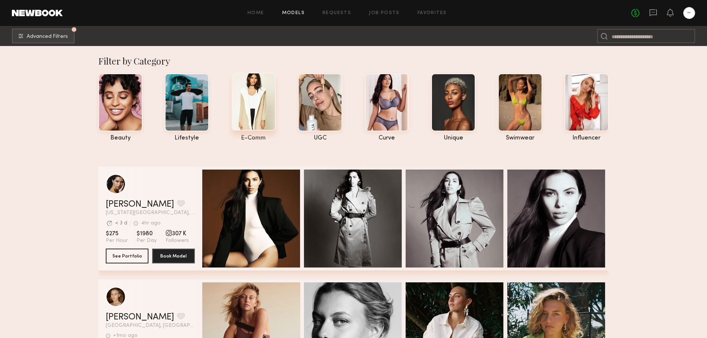
click at [255, 138] on div "e-comm" at bounding box center [253, 138] width 44 height 6
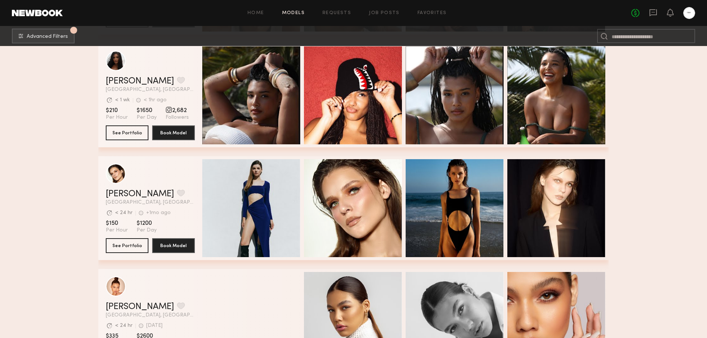
scroll to position [4266, 0]
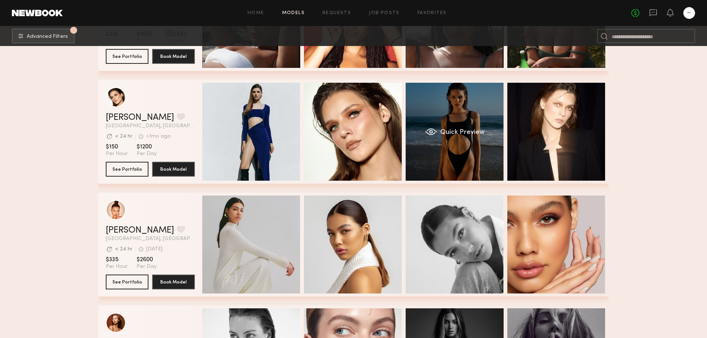
click at [466, 131] on div "Quick Preview" at bounding box center [454, 132] width 98 height 98
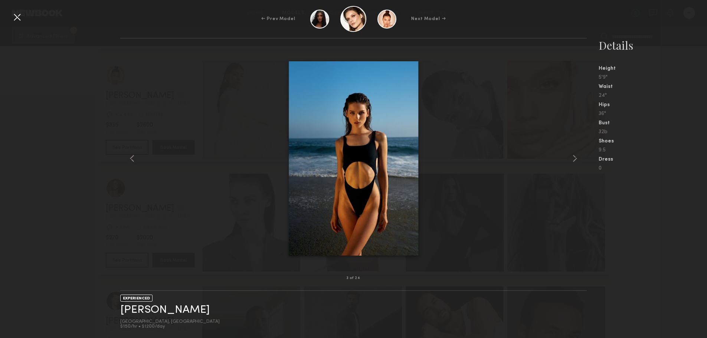
scroll to position [4415, 0]
click at [133, 153] on common-icon at bounding box center [132, 158] width 12 height 12
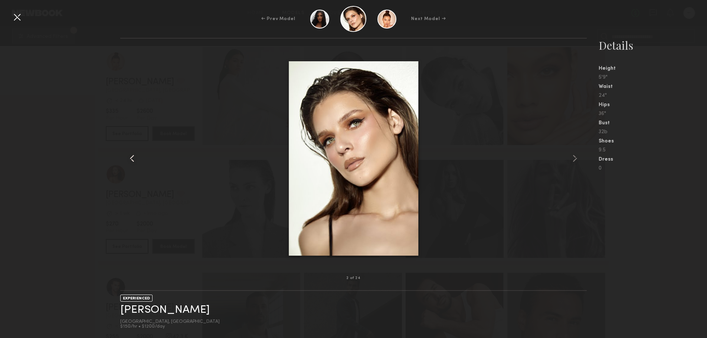
click at [134, 153] on common-icon at bounding box center [132, 158] width 12 height 12
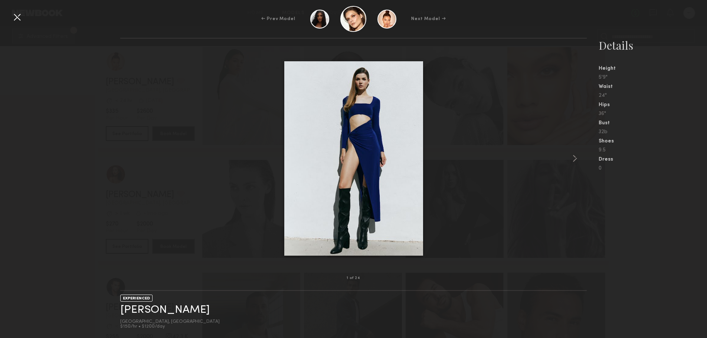
click at [134, 153] on div at bounding box center [353, 158] width 466 height 216
click at [576, 154] on common-icon at bounding box center [575, 158] width 12 height 12
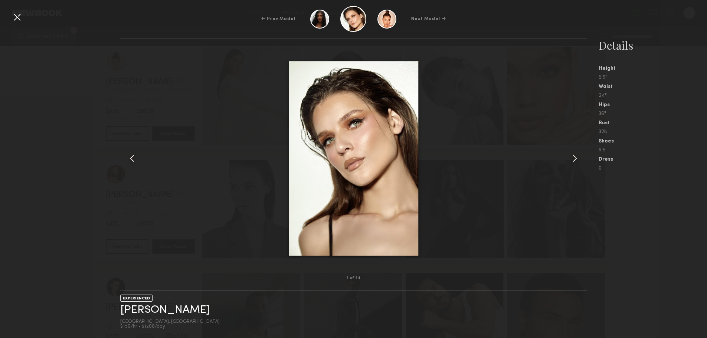
click at [576, 154] on common-icon at bounding box center [575, 158] width 12 height 12
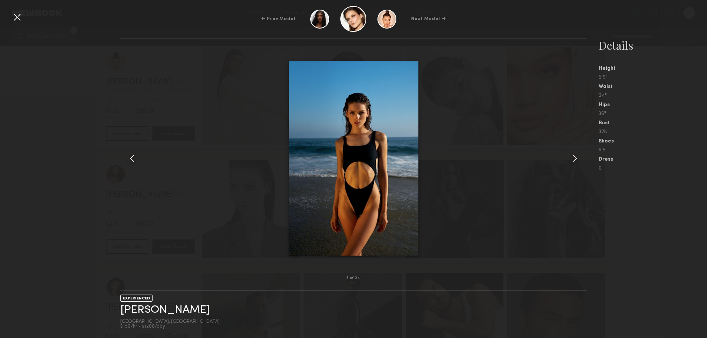
click at [576, 154] on common-icon at bounding box center [575, 158] width 12 height 12
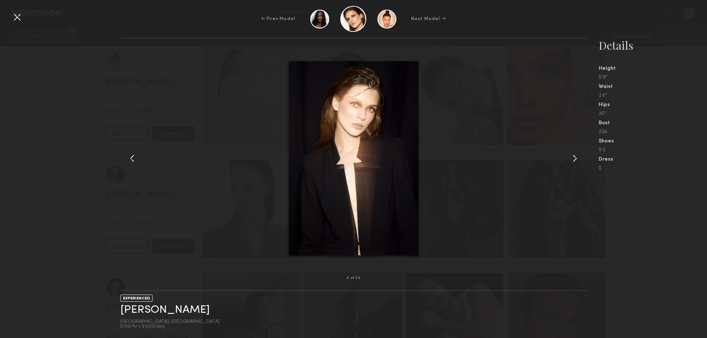
click at [576, 154] on common-icon at bounding box center [575, 158] width 12 height 12
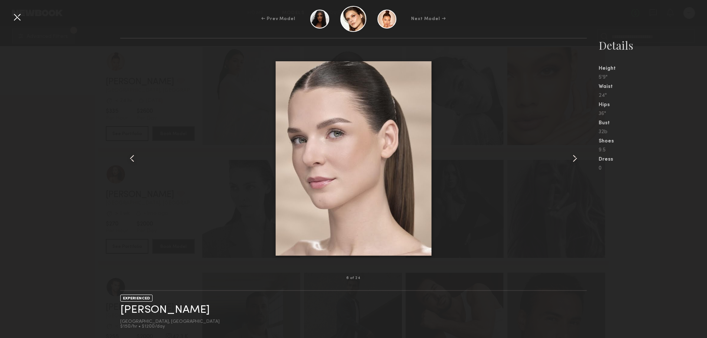
click at [576, 154] on common-icon at bounding box center [575, 158] width 12 height 12
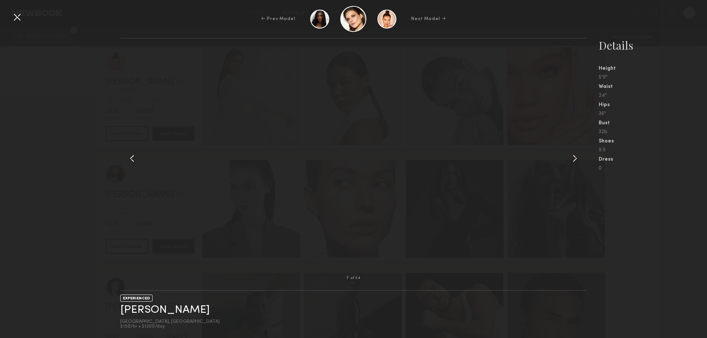
click at [576, 154] on common-icon at bounding box center [575, 158] width 12 height 12
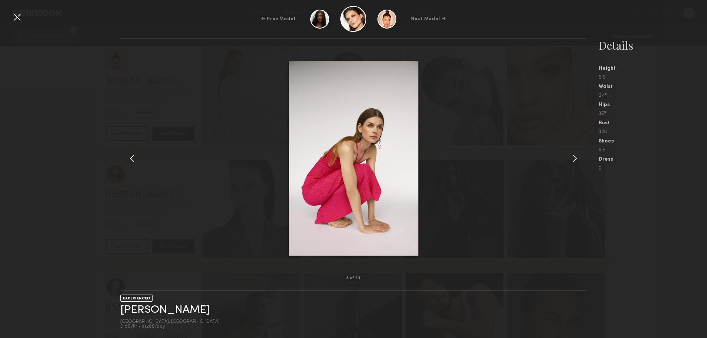
click at [576, 154] on common-icon at bounding box center [575, 158] width 12 height 12
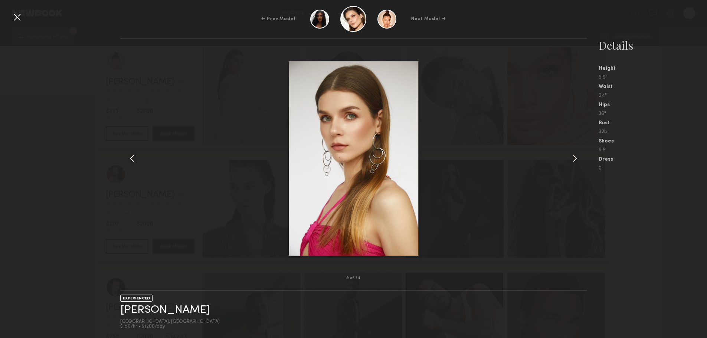
click at [576, 154] on common-icon at bounding box center [575, 158] width 12 height 12
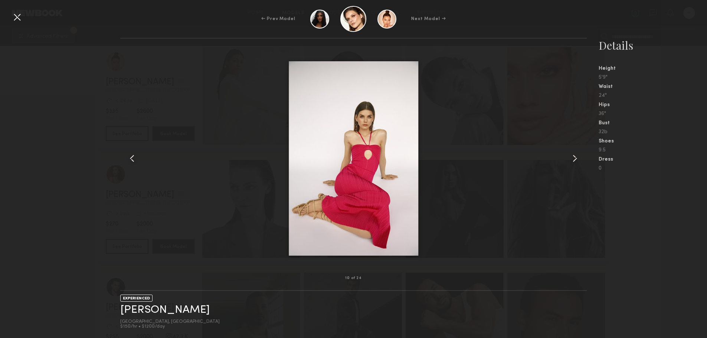
click at [576, 154] on common-icon at bounding box center [575, 158] width 12 height 12
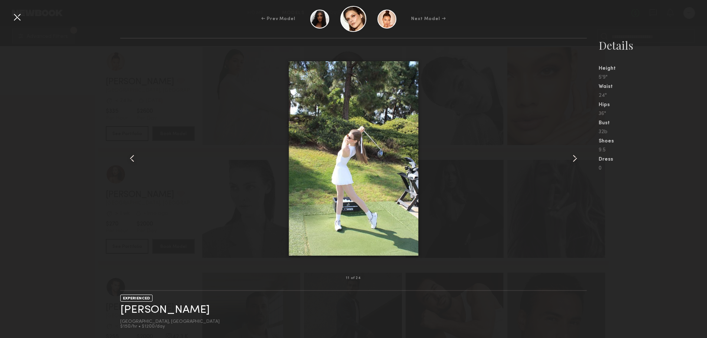
click at [576, 154] on common-icon at bounding box center [575, 158] width 12 height 12
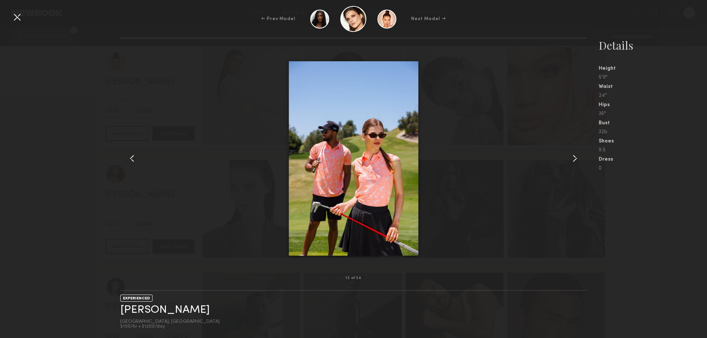
click at [576, 154] on common-icon at bounding box center [575, 158] width 12 height 12
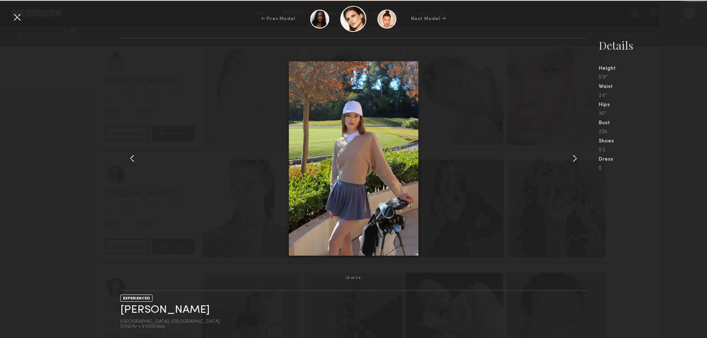
click at [576, 154] on common-icon at bounding box center [575, 158] width 12 height 12
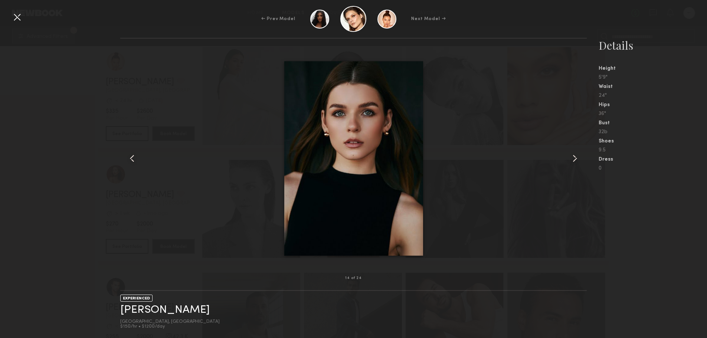
click at [576, 154] on common-icon at bounding box center [575, 158] width 12 height 12
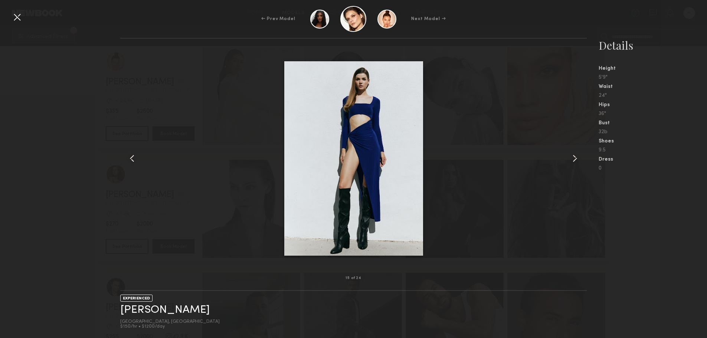
click at [576, 154] on common-icon at bounding box center [575, 158] width 12 height 12
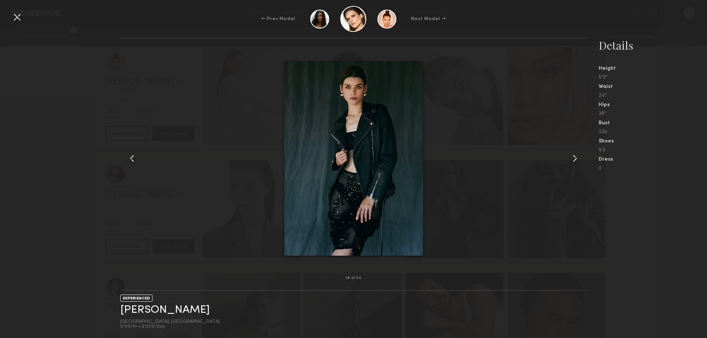
click at [576, 154] on common-icon at bounding box center [575, 158] width 12 height 12
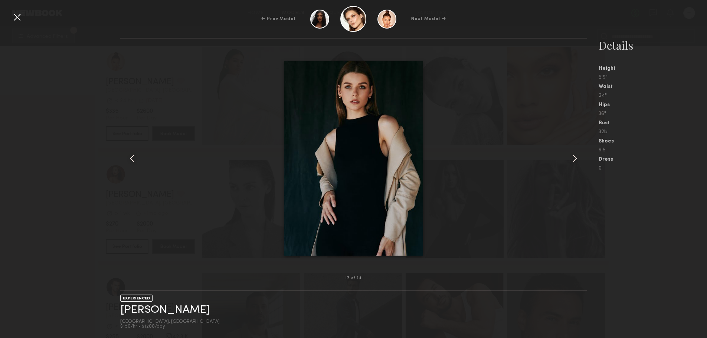
click at [576, 154] on common-icon at bounding box center [575, 158] width 12 height 12
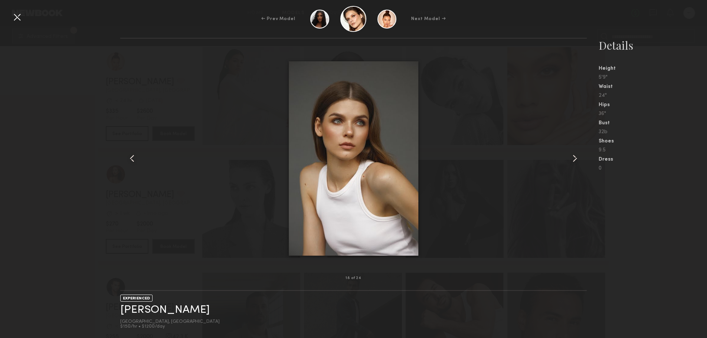
click at [576, 154] on common-icon at bounding box center [575, 158] width 12 height 12
